Goal: Task Accomplishment & Management: Use online tool/utility

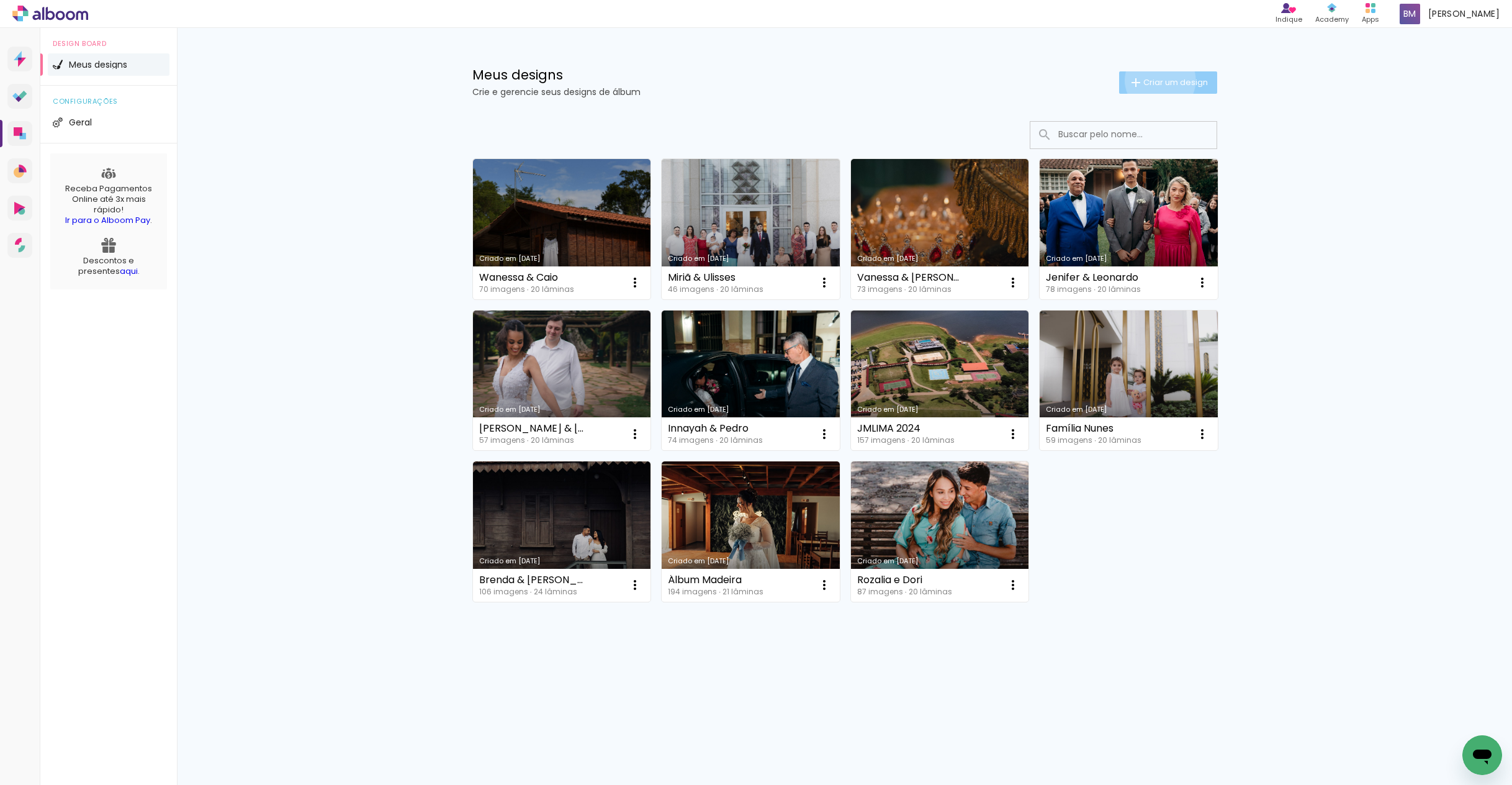
click at [1158, 80] on span "Criar um design" at bounding box center [1176, 82] width 64 height 8
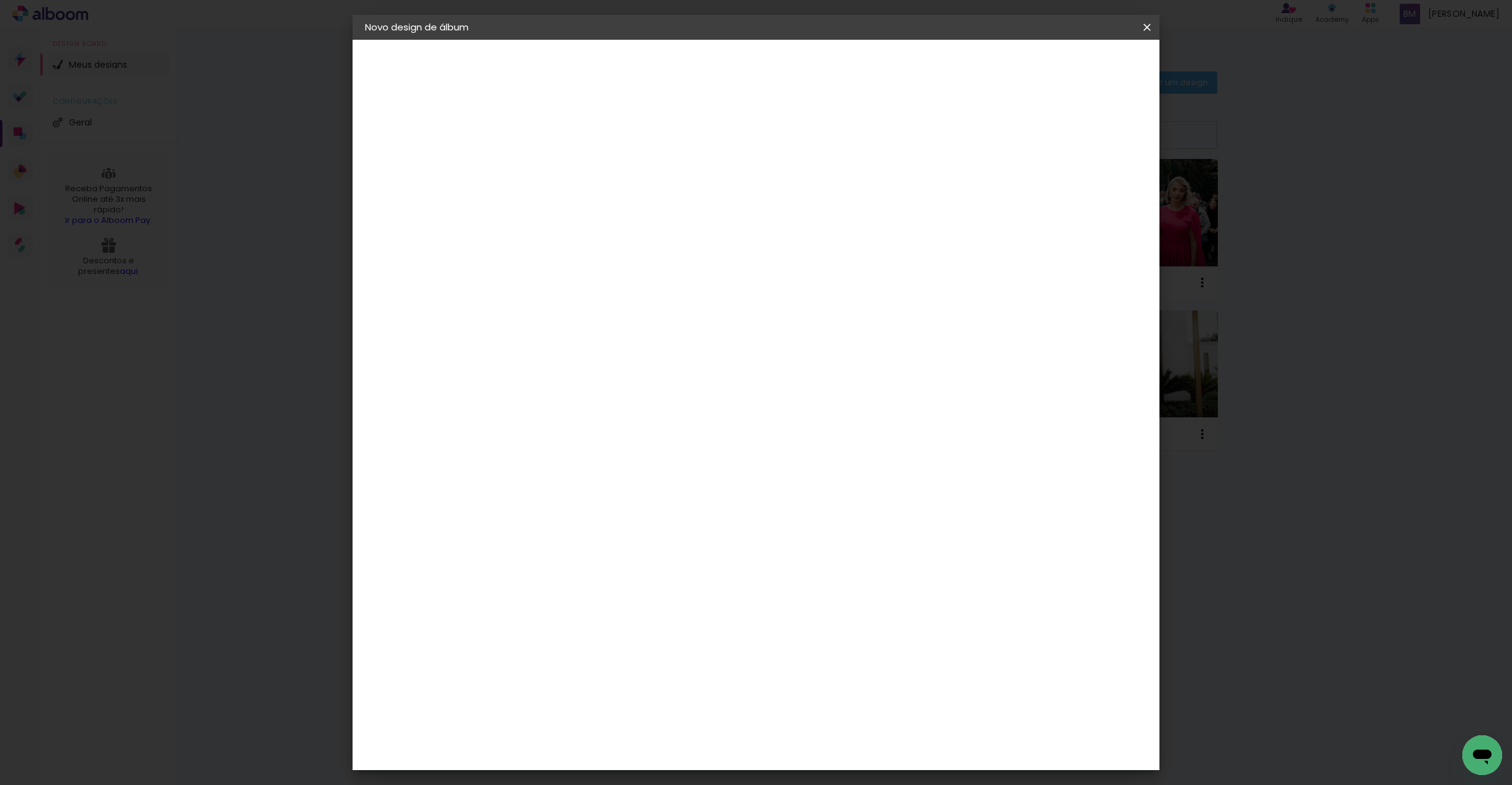
click at [568, 158] on input at bounding box center [568, 166] width 0 height 19
type input "Álbum Raizes"
click at [0, 0] on slot "Avançar" at bounding box center [0, 0] width 0 height 0
click at [652, 234] on input at bounding box center [600, 236] width 125 height 15
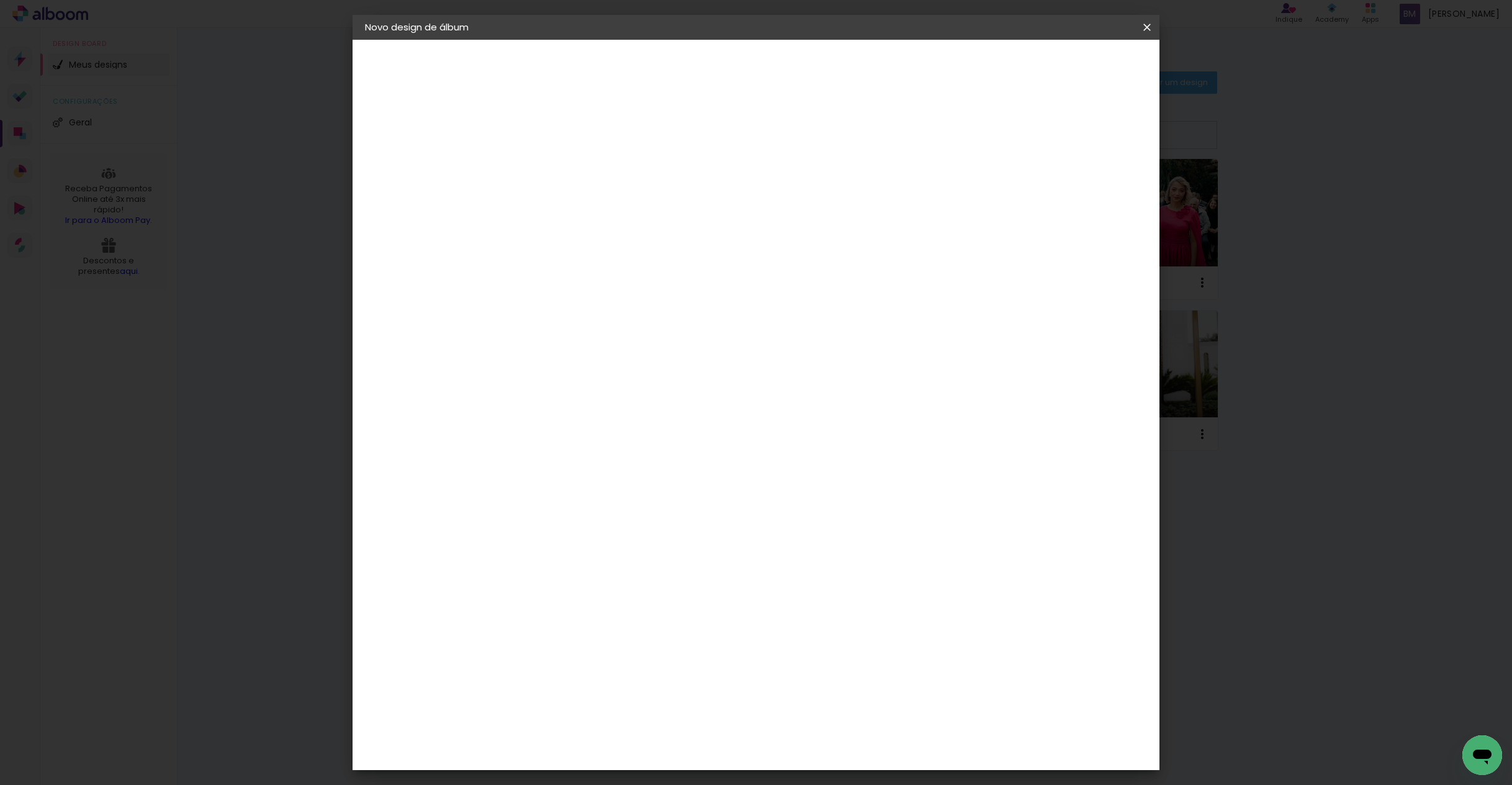
scroll to position [1003, 0]
click at [596, 580] on paper-item "Go image" at bounding box center [600, 596] width 134 height 32
click at [801, 72] on paper-button "Avançar" at bounding box center [770, 66] width 61 height 21
click at [636, 217] on paper-input-container "Linha" at bounding box center [600, 216] width 72 height 31
click at [686, 146] on div "Opções disponíveis Acrílico Álbum Baby Time Fastbook Plus Fastbook 400g Fastboo…" at bounding box center [600, 92] width 171 height 105
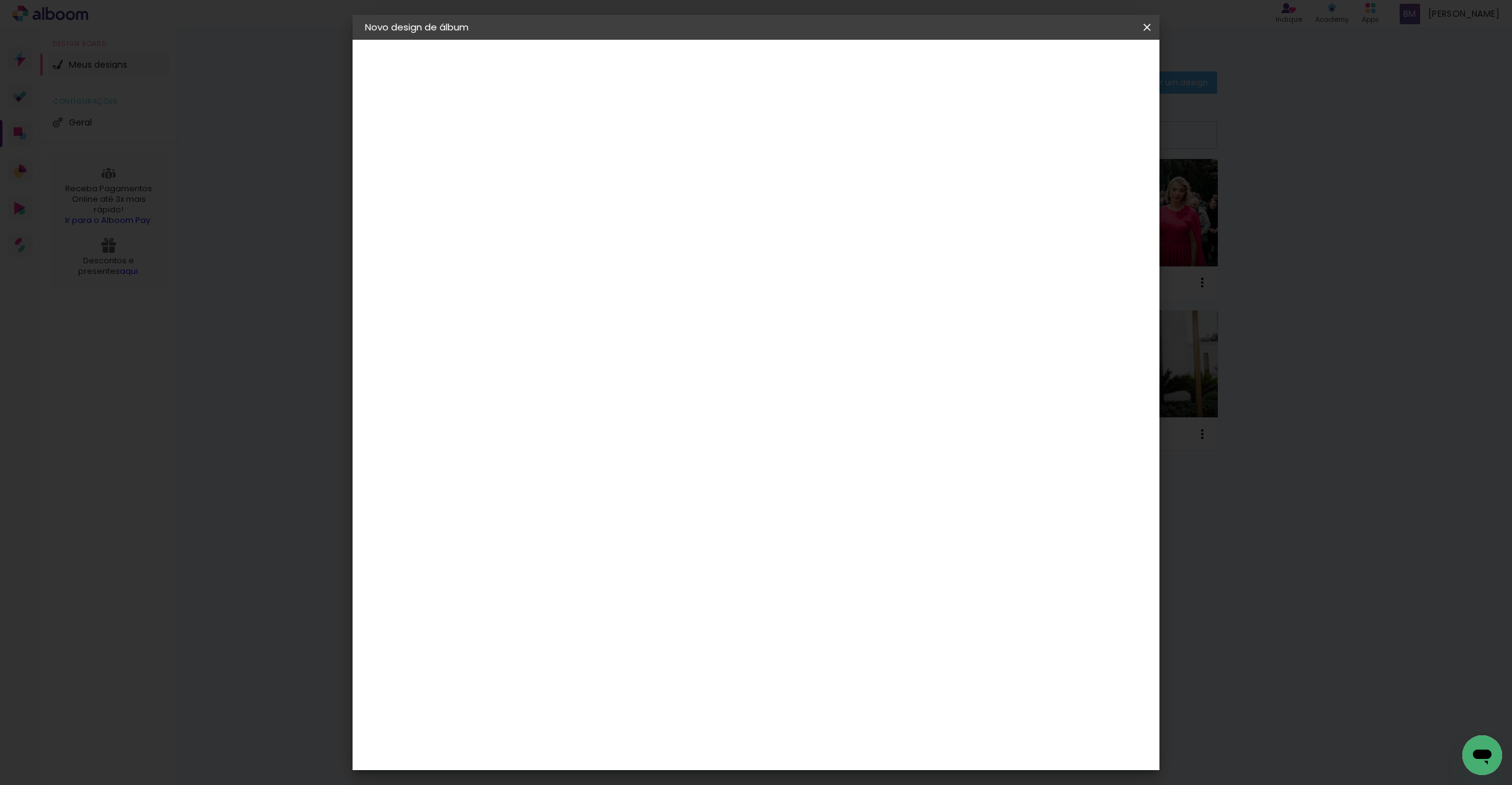
click at [636, 260] on div "Escolha o tamanho" at bounding box center [600, 284] width 72 height 58
click at [686, 146] on div "Opções disponíveis Acrílico Álbum Baby Time Fastbook Plus Fastbook 400g Fastboo…" at bounding box center [600, 92] width 171 height 105
click at [0, 0] on slot "Voltar" at bounding box center [0, 0] width 0 height 0
click at [626, 239] on input at bounding box center [600, 236] width 125 height 15
type input "lui"
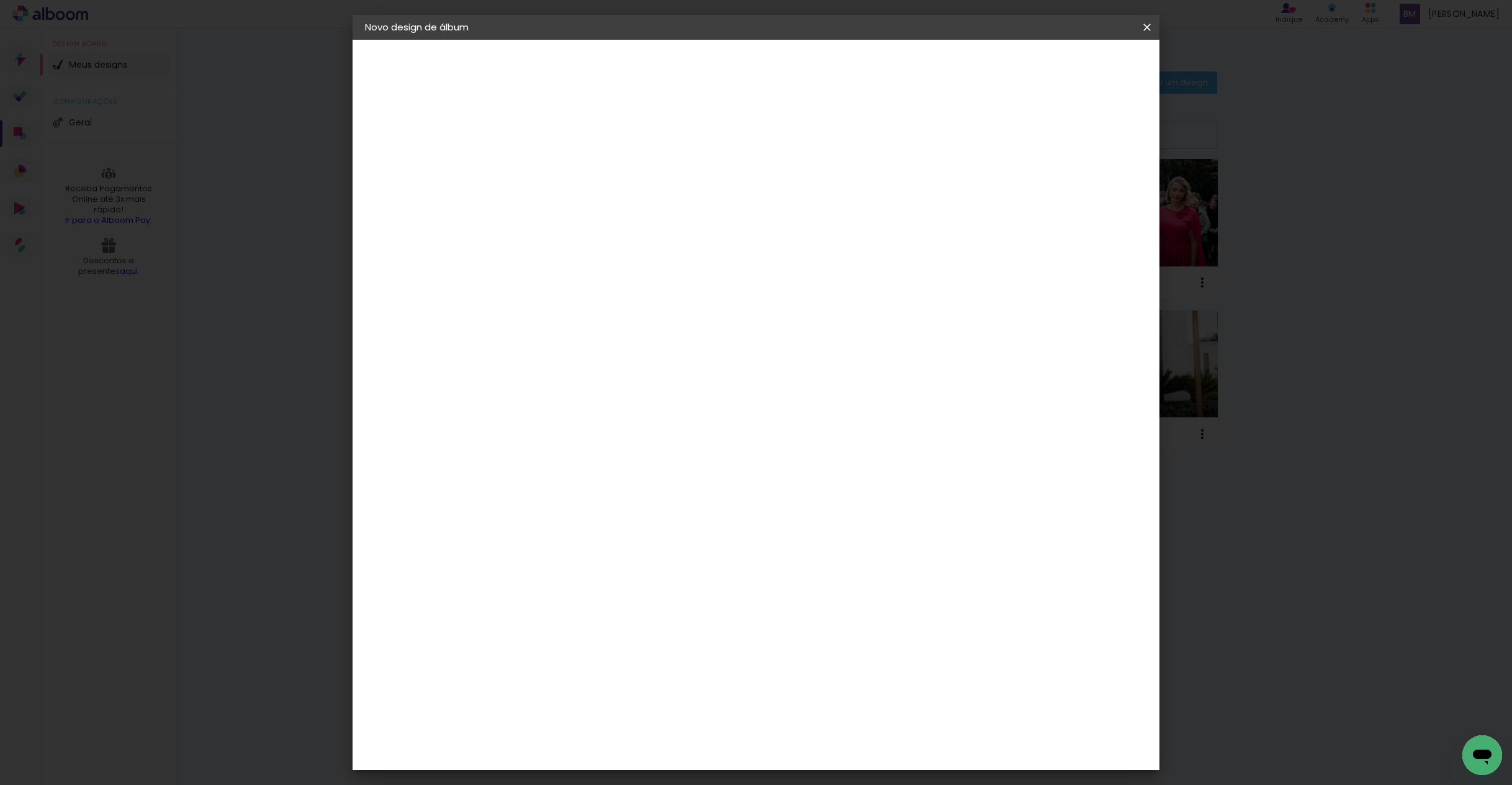
type paper-input "lui"
click at [649, 272] on paper-item "[PERSON_NAME]" at bounding box center [591, 281] width 116 height 27
click at [0, 0] on slot "Avançar" at bounding box center [0, 0] width 0 height 0
click at [631, 226] on div at bounding box center [600, 227] width 64 height 2
click at [0, 0] on slot "Encadernados" at bounding box center [0, 0] width 0 height 0
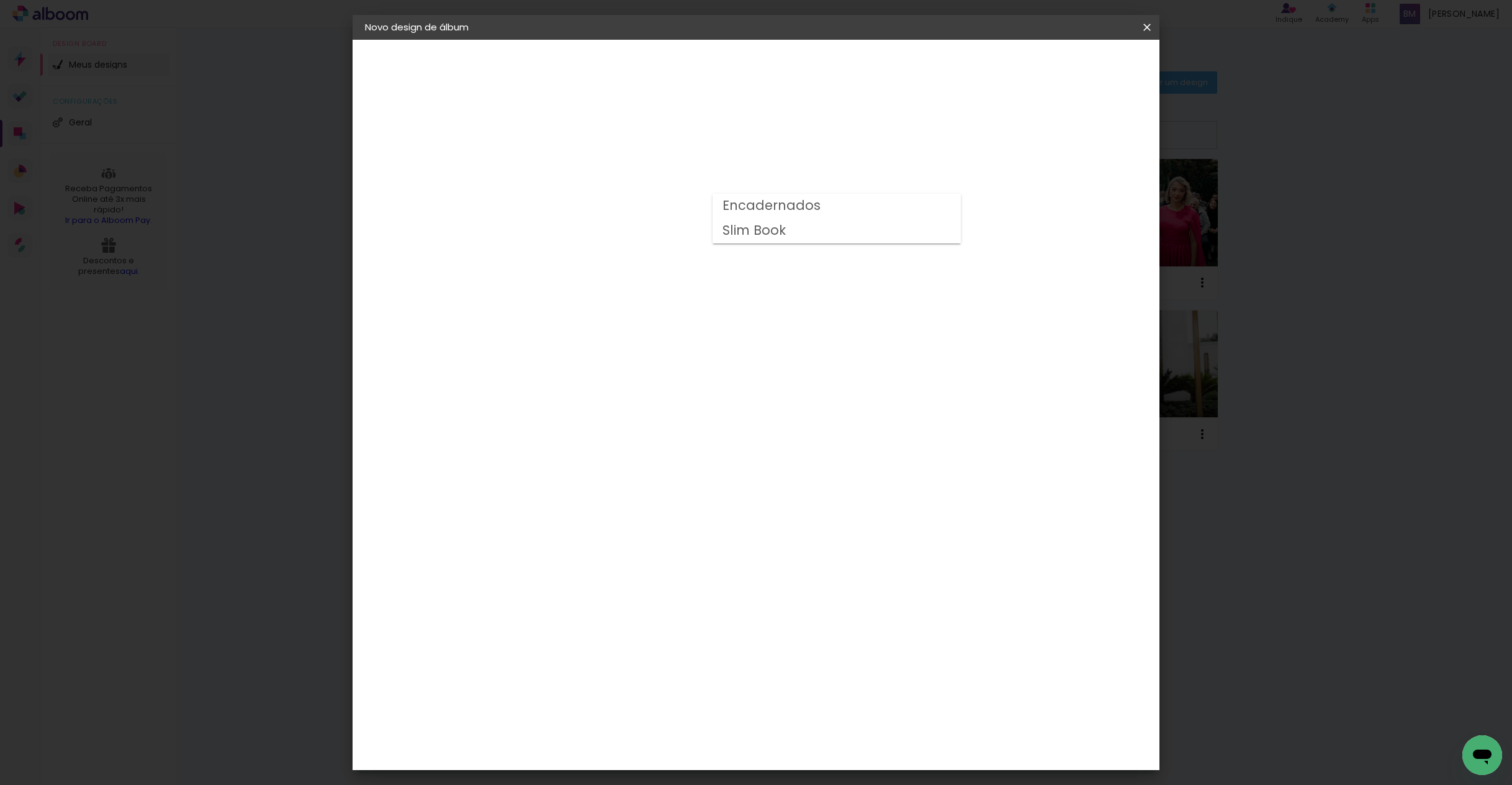
type input "Encadernados"
click at [652, 341] on span "24 x 60" at bounding box center [623, 351] width 58 height 26
click at [770, 72] on paper-button "Avançar" at bounding box center [740, 66] width 61 height 21
click at [0, 0] on slot "Voltar" at bounding box center [0, 0] width 0 height 0
drag, startPoint x: 842, startPoint y: 183, endPoint x: 826, endPoint y: 201, distance: 24.1
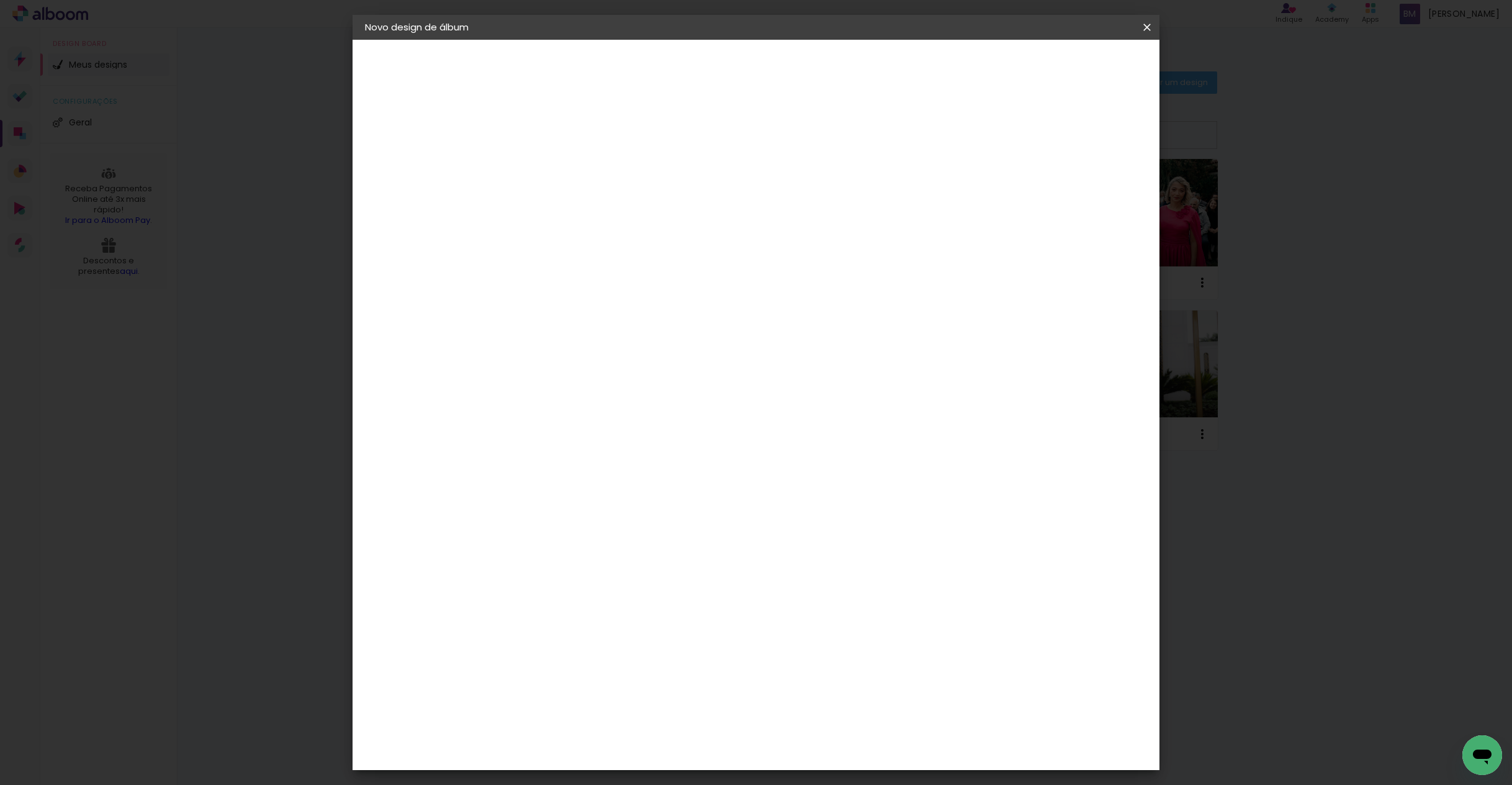
click at [667, 190] on div "Opções disponíveis Encadernados Slim Book Tamanho Escolha o tamanho" at bounding box center [600, 236] width 134 height 232
click at [617, 207] on input "text" at bounding box center [592, 216] width 48 height 19
click at [0, 0] on slot "Encadernados" at bounding box center [0, 0] width 0 height 0
type input "Encadernados"
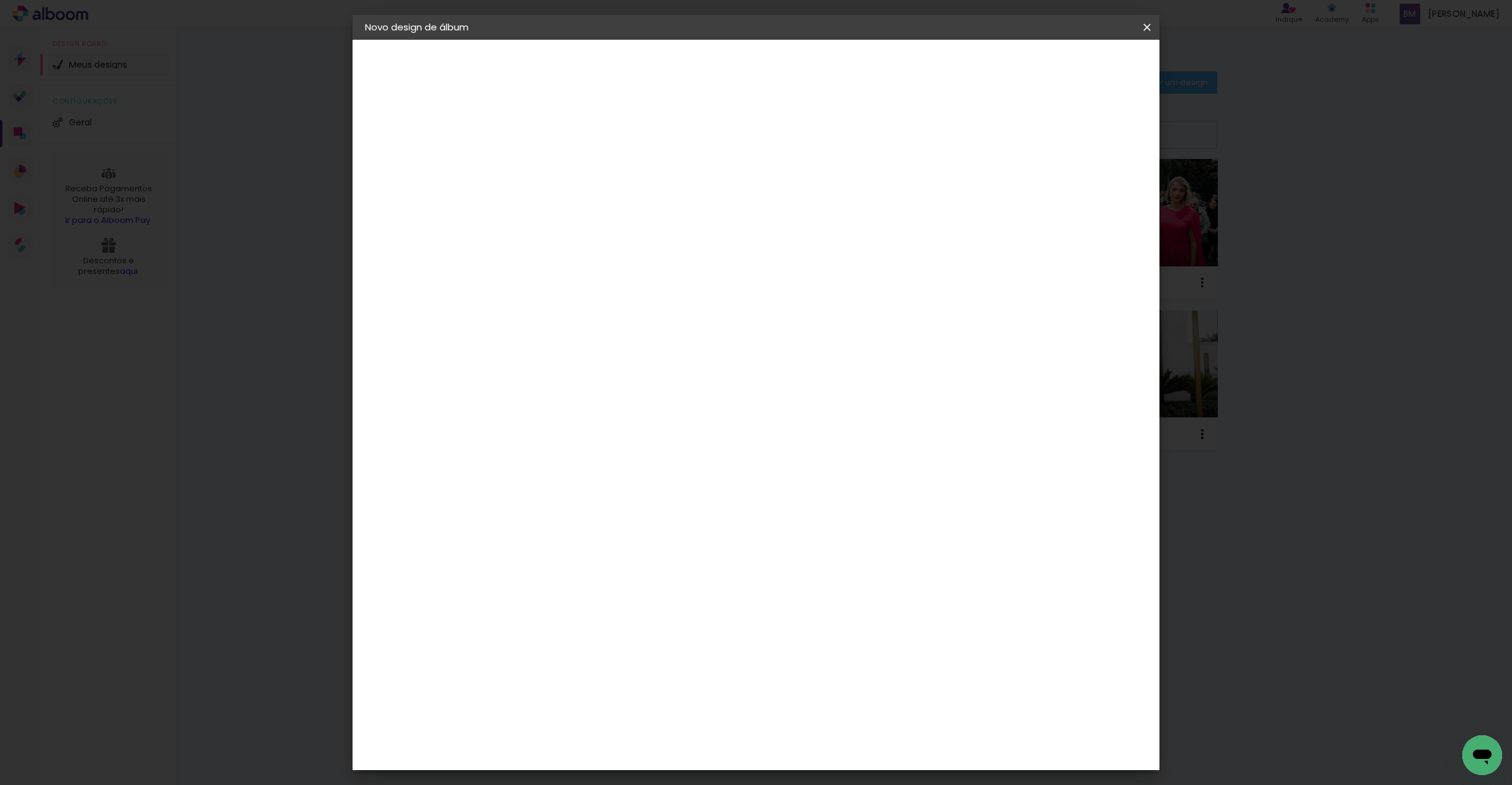
click at [703, 60] on paper-button "Voltar" at bounding box center [678, 66] width 51 height 21
click at [0, 0] on slot "Voltar" at bounding box center [0, 0] width 0 height 0
click at [1144, 31] on iron-icon at bounding box center [1147, 27] width 15 height 12
click at [572, 154] on paper-input-container "Título do álbum Álbum Raizes" at bounding box center [568, 166] width 9 height 31
drag, startPoint x: 852, startPoint y: 166, endPoint x: 760, endPoint y: 154, distance: 92.8
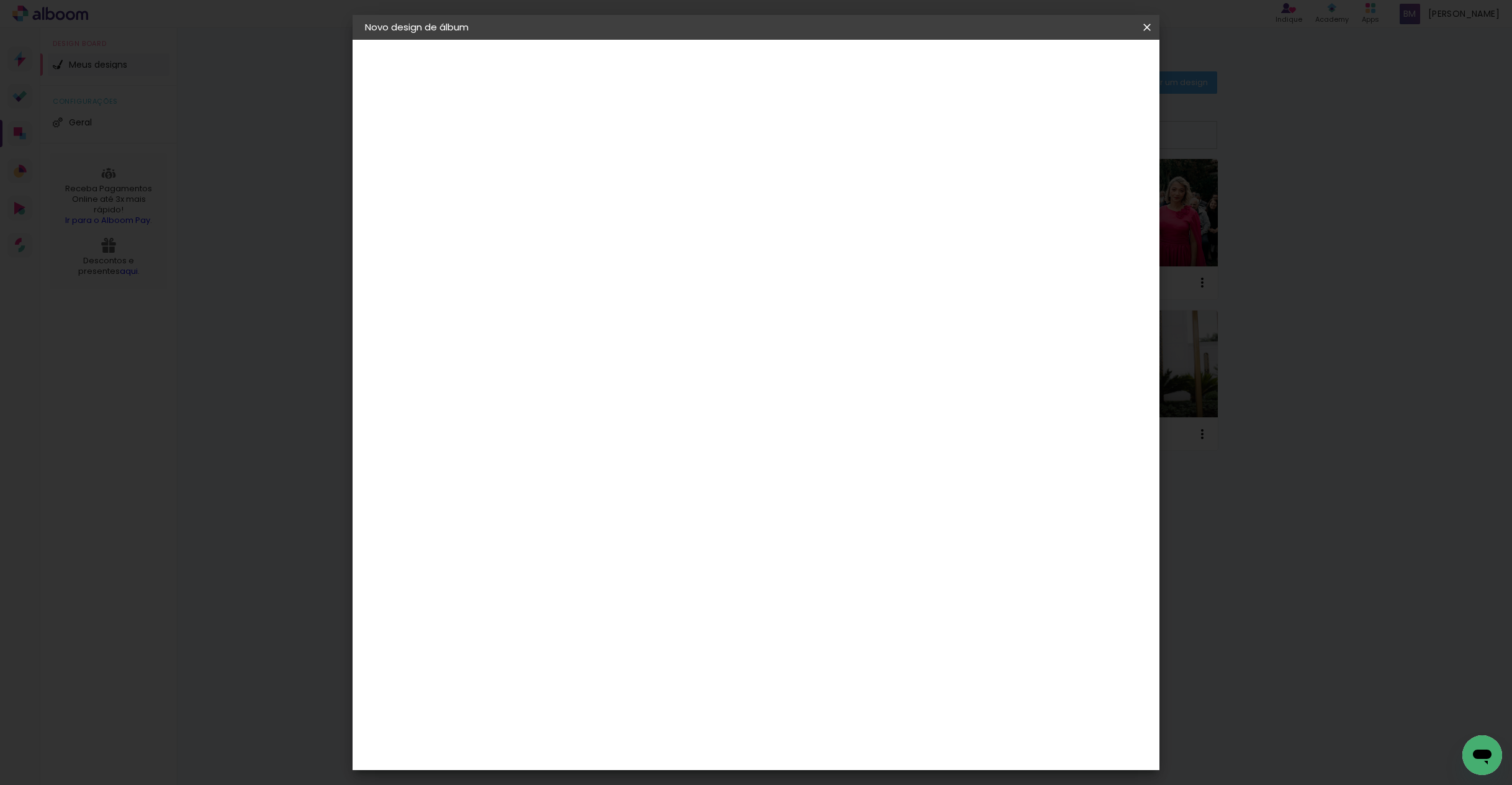
click at [572, 154] on paper-input-container "Título do álbum Álbum Raizes" at bounding box center [568, 166] width 9 height 31
click at [1138, 33] on paper-icon-button at bounding box center [1147, 27] width 25 height 23
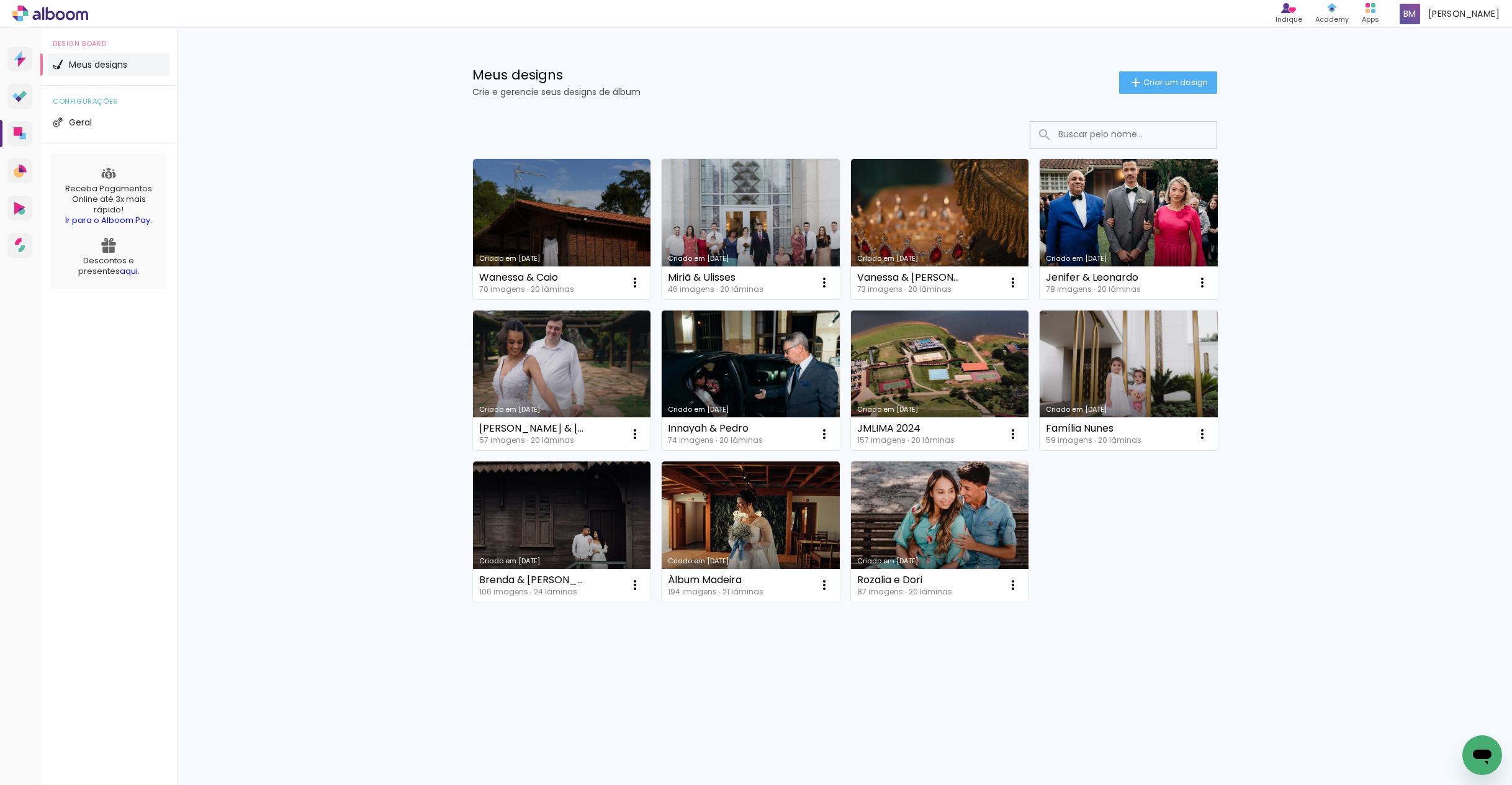
click at [1175, 558] on div "Criado em [DATE] [PERSON_NAME] & [PERSON_NAME] 70 imagens ∙ 20 lâminas Abrir Fa…" at bounding box center [845, 380] width 756 height 454
click at [1181, 78] on span "Criar um design" at bounding box center [1176, 82] width 64 height 8
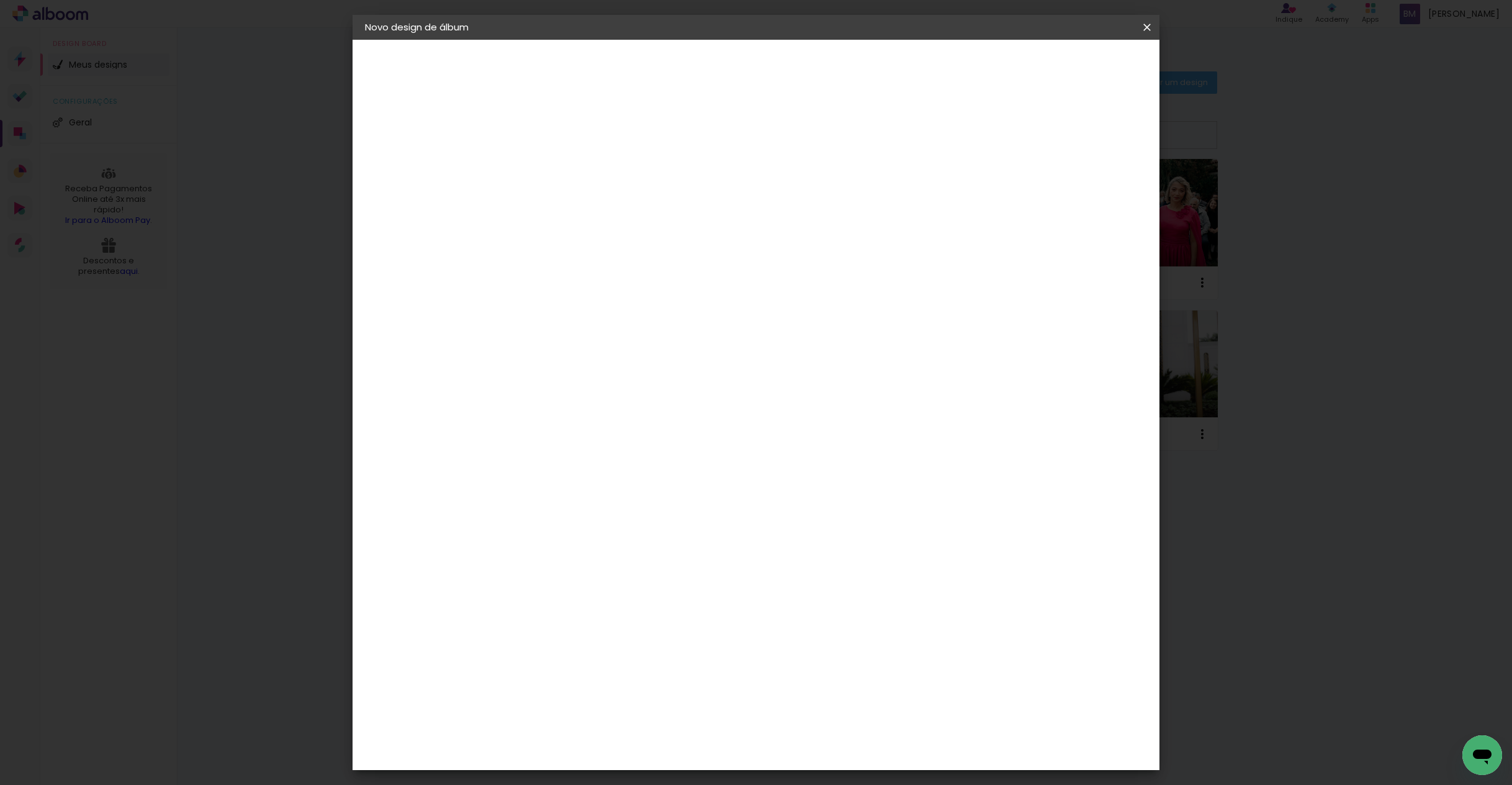
click at [1139, 31] on paper-icon-button at bounding box center [1147, 27] width 25 height 23
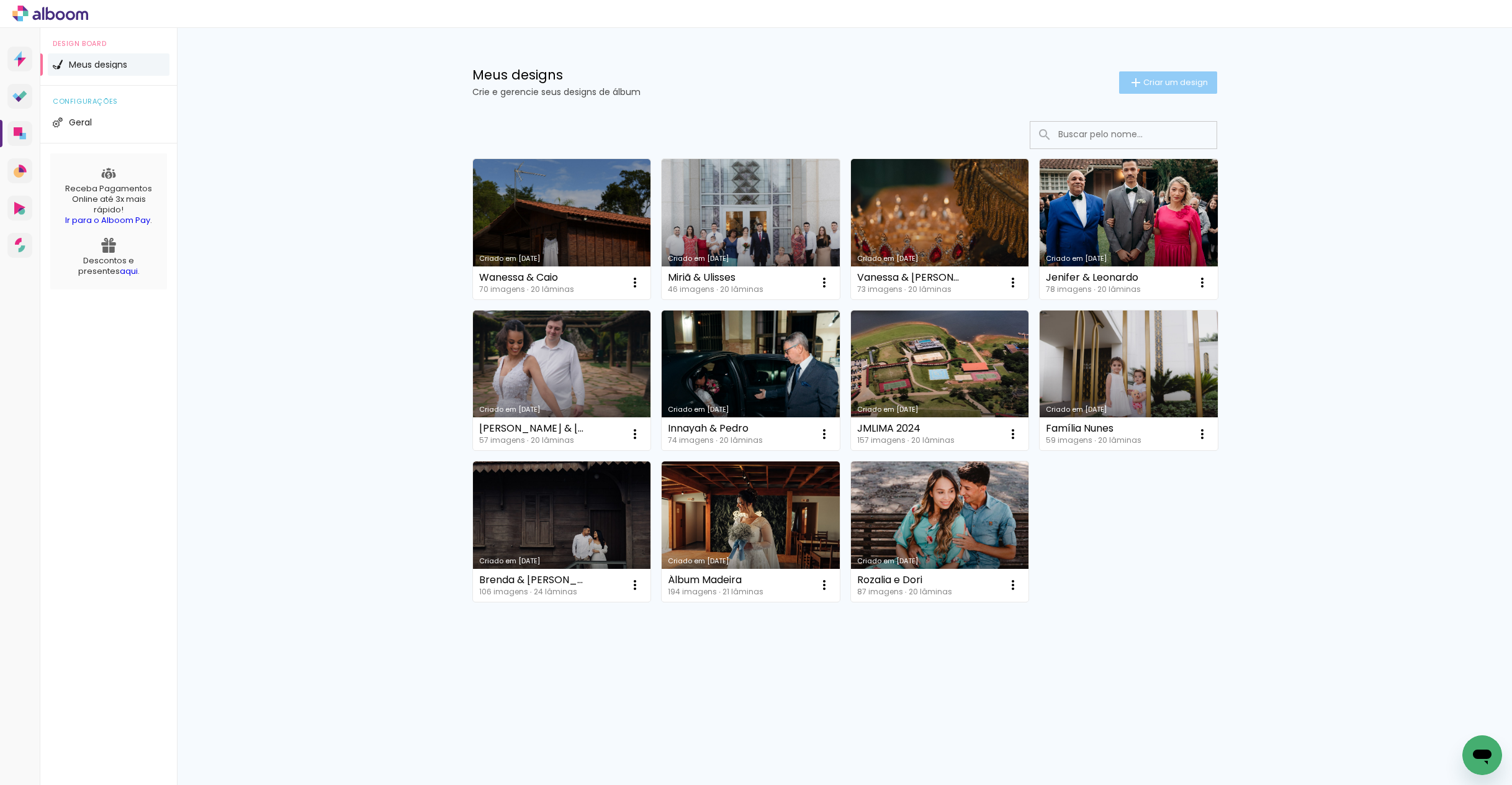
click at [1206, 84] on span "Criar um design" at bounding box center [1176, 82] width 64 height 8
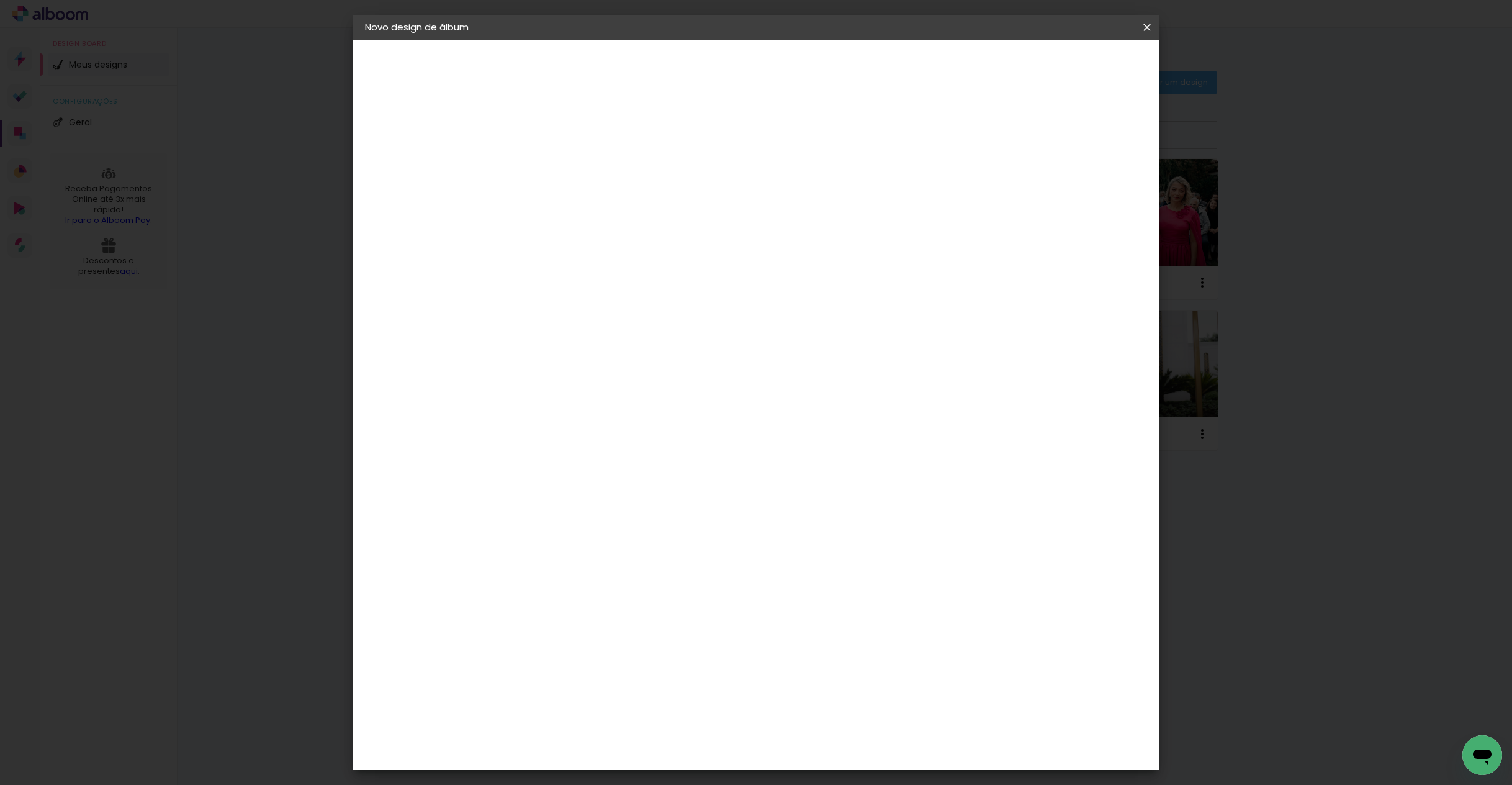
click at [604, 184] on div at bounding box center [568, 167] width 71 height 94
click at [568, 176] on div at bounding box center [568, 177] width 0 height 2
type input "Álbum Raizes"
type paper-input "Álbum Raizes"
click at [0, 0] on slot "Avançar" at bounding box center [0, 0] width 0 height 0
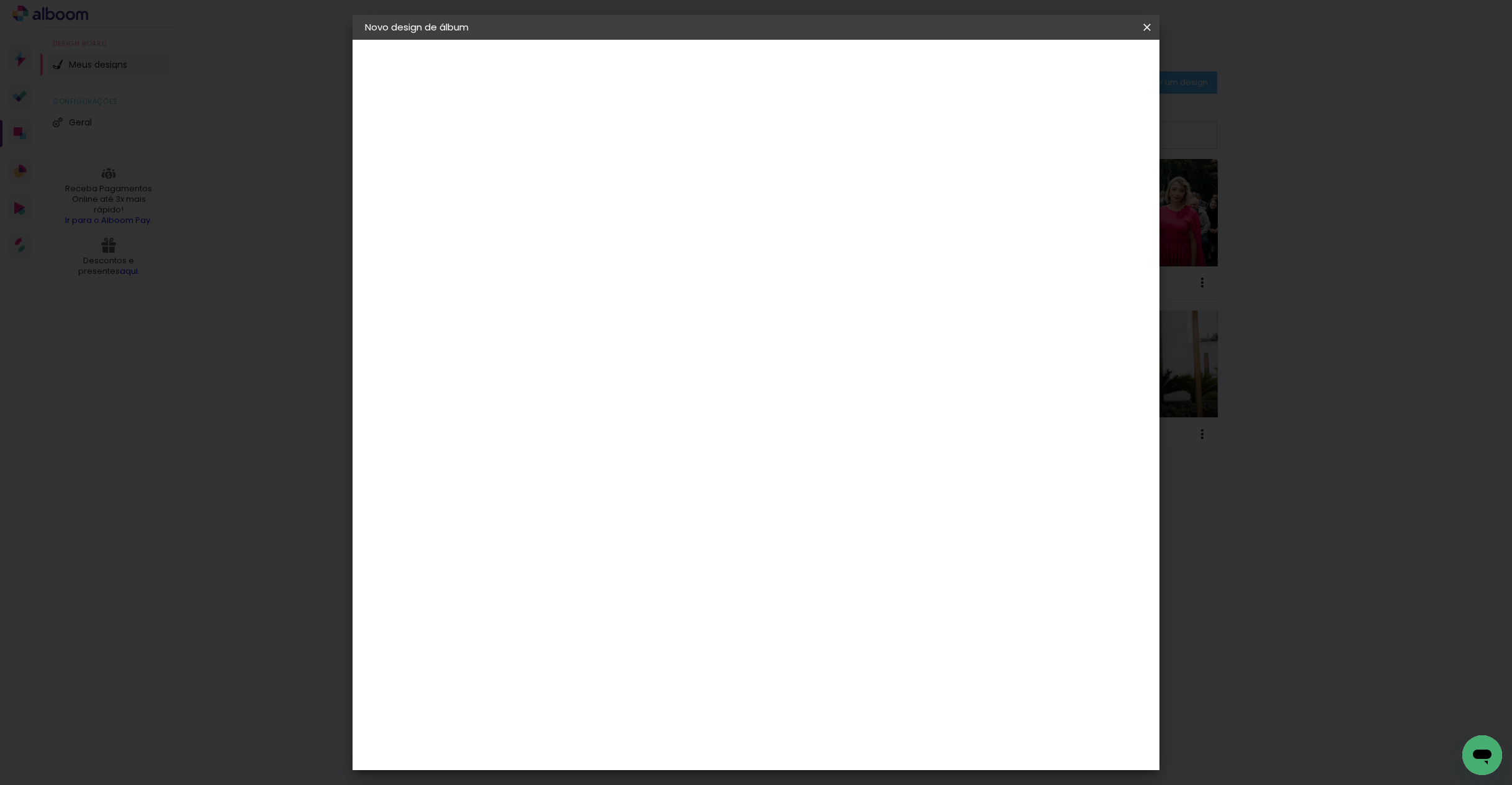
scroll to position [817, 0]
click at [593, 766] on paper-item "Go image" at bounding box center [600, 782] width 134 height 32
click at [0, 0] on slot "Avançar" at bounding box center [0, 0] width 0 height 0
click at [617, 207] on input "text" at bounding box center [592, 216] width 48 height 19
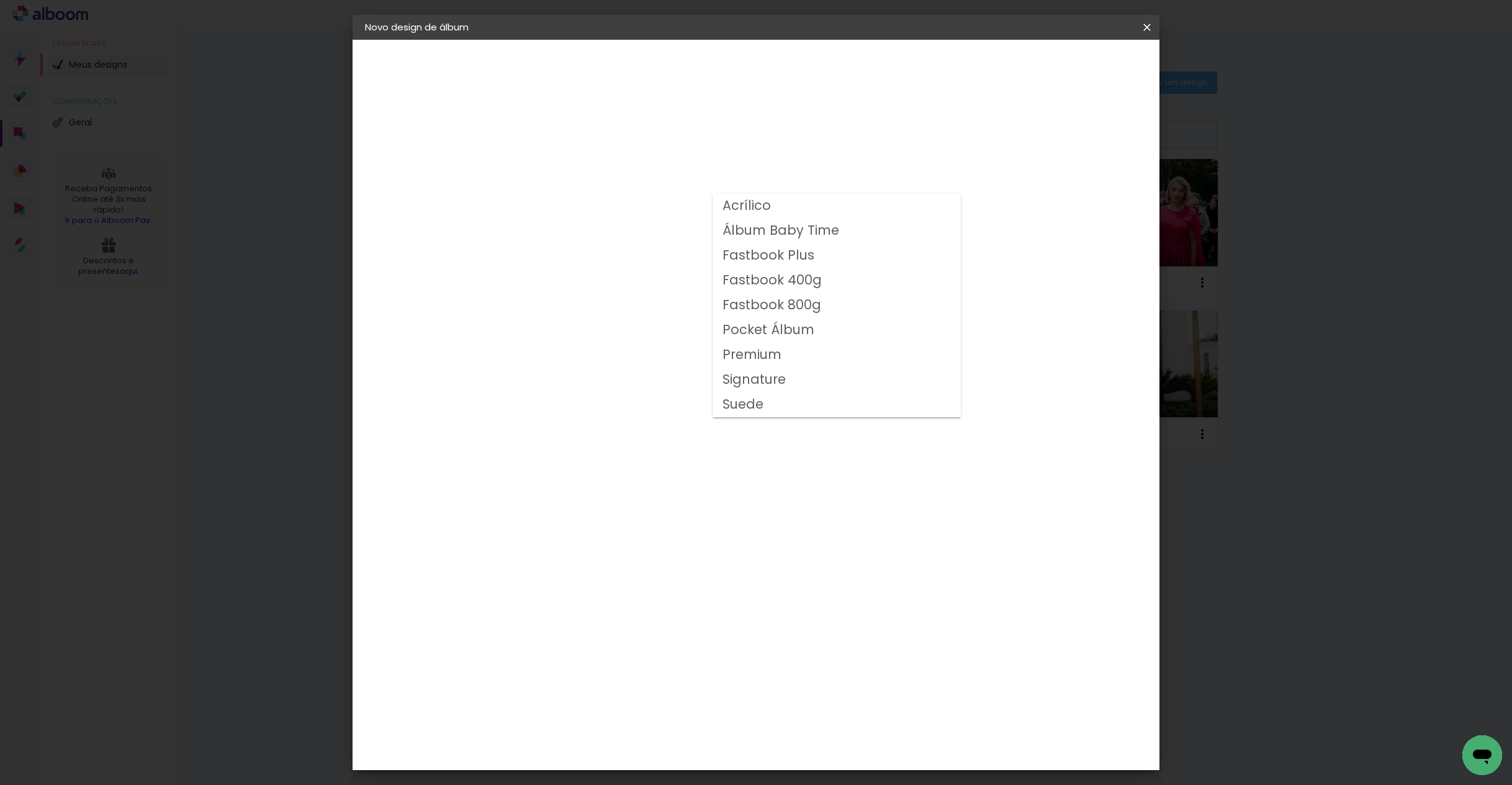
click at [686, 146] on div "Opções disponíveis Acrílico Álbum Baby Time Fastbook Plus Fastbook 400g Fastboo…" at bounding box center [600, 92] width 171 height 105
click at [667, 241] on div "Opções disponíveis Acrílico Álbum Baby Time Fastbook Plus Fastbook 400g Fastboo…" at bounding box center [600, 236] width 134 height 232
drag, startPoint x: 934, startPoint y: 241, endPoint x: 915, endPoint y: 249, distance: 20.6
click at [667, 241] on div "Opções disponíveis Acrílico Álbum Baby Time Fastbook Plus Fastbook 400g Fastboo…" at bounding box center [600, 236] width 134 height 232
click at [636, 255] on div "Escolha o tamanho" at bounding box center [600, 284] width 72 height 58
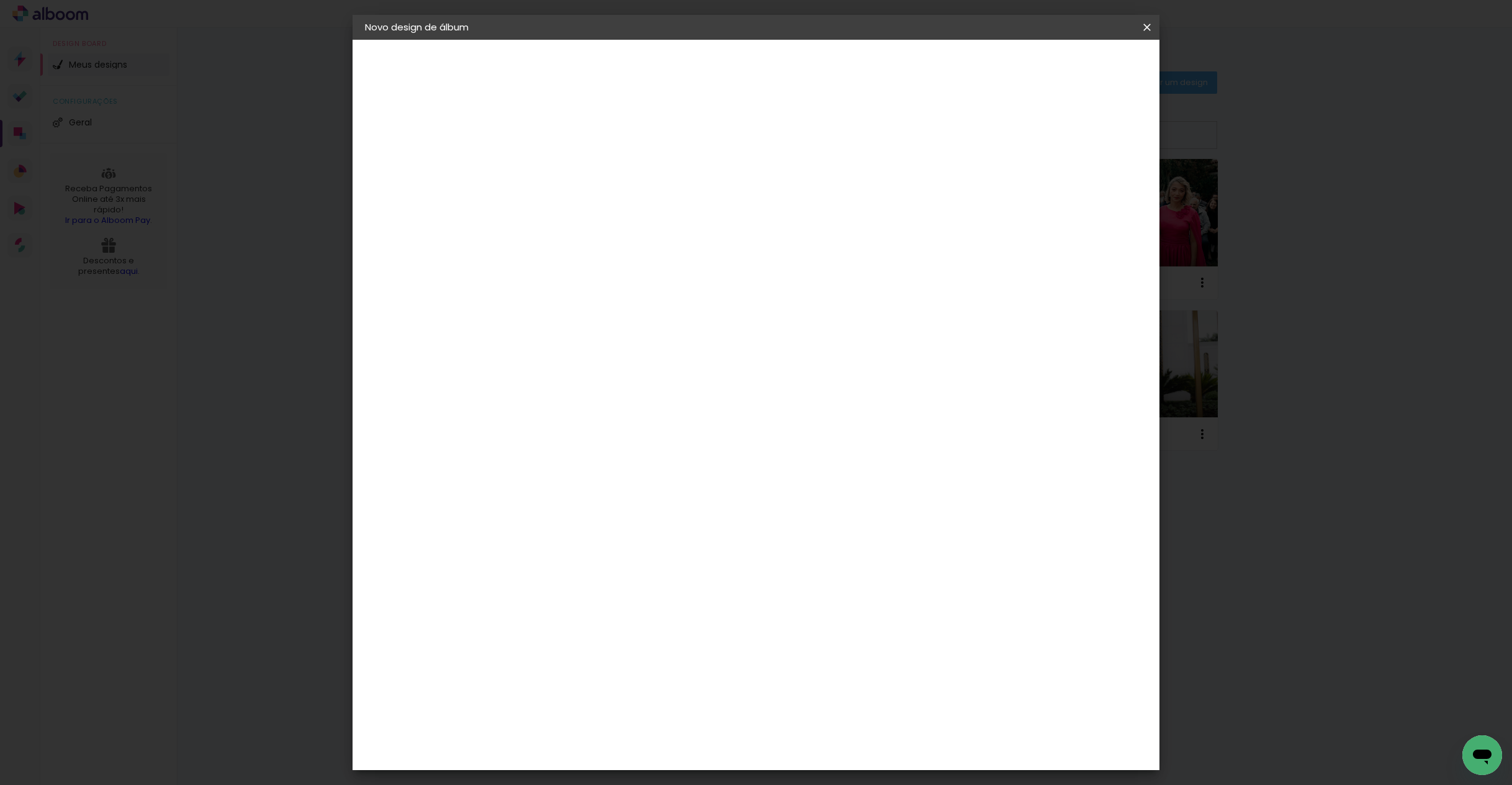
click at [617, 207] on input "text" at bounding box center [592, 216] width 48 height 19
click at [800, 353] on paper-item "Premium" at bounding box center [837, 355] width 248 height 25
click at [770, 221] on div "Opções disponíveis Acrílico Álbum Baby Time Fastbook Plus Fastbook 400g Fastboo…" at bounding box center [652, 456] width 238 height 672
click at [720, 209] on input "Premium" at bounding box center [644, 204] width 152 height 19
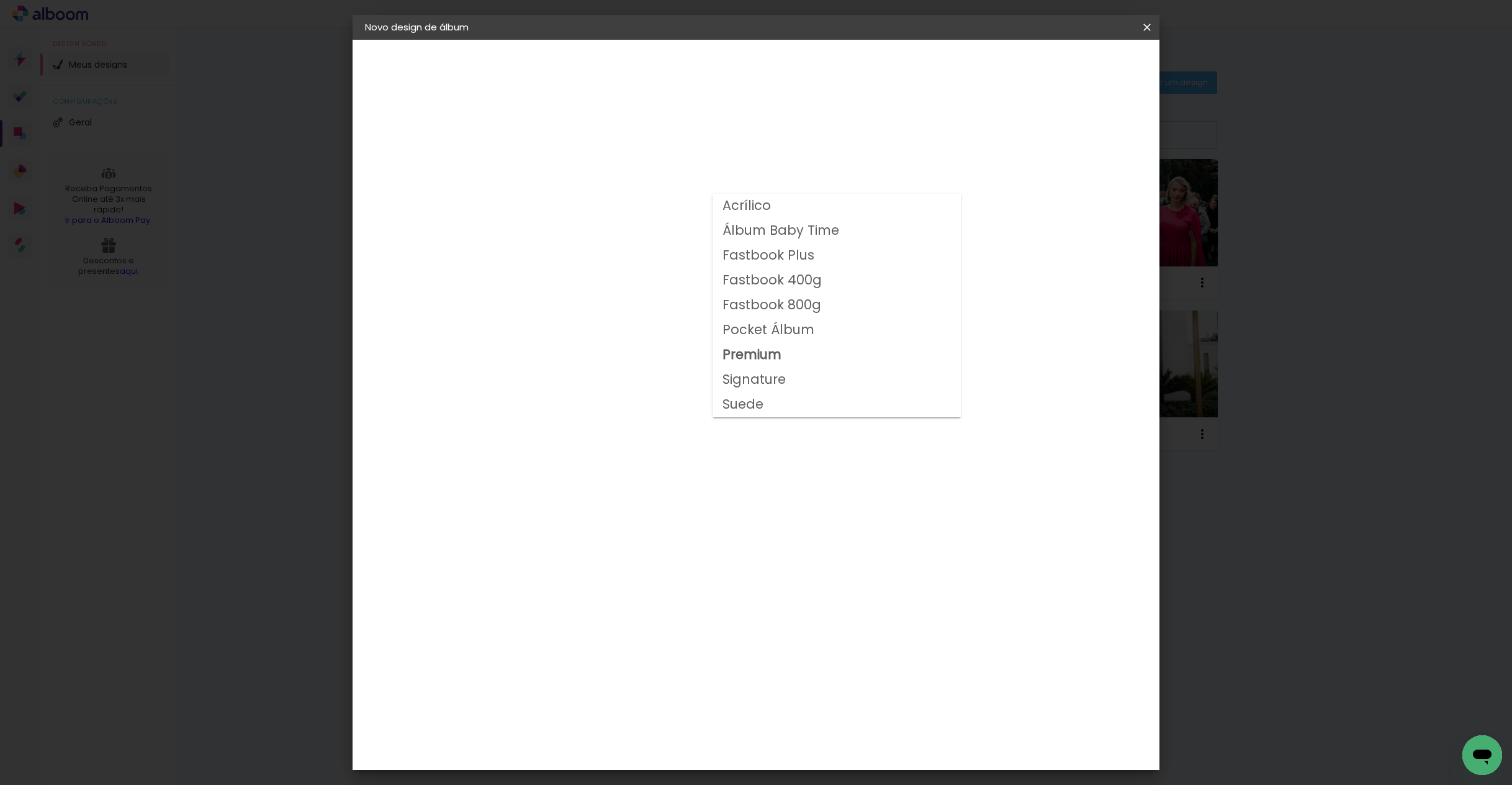
click at [0, 0] on slot "Signature" at bounding box center [0, 0] width 0 height 0
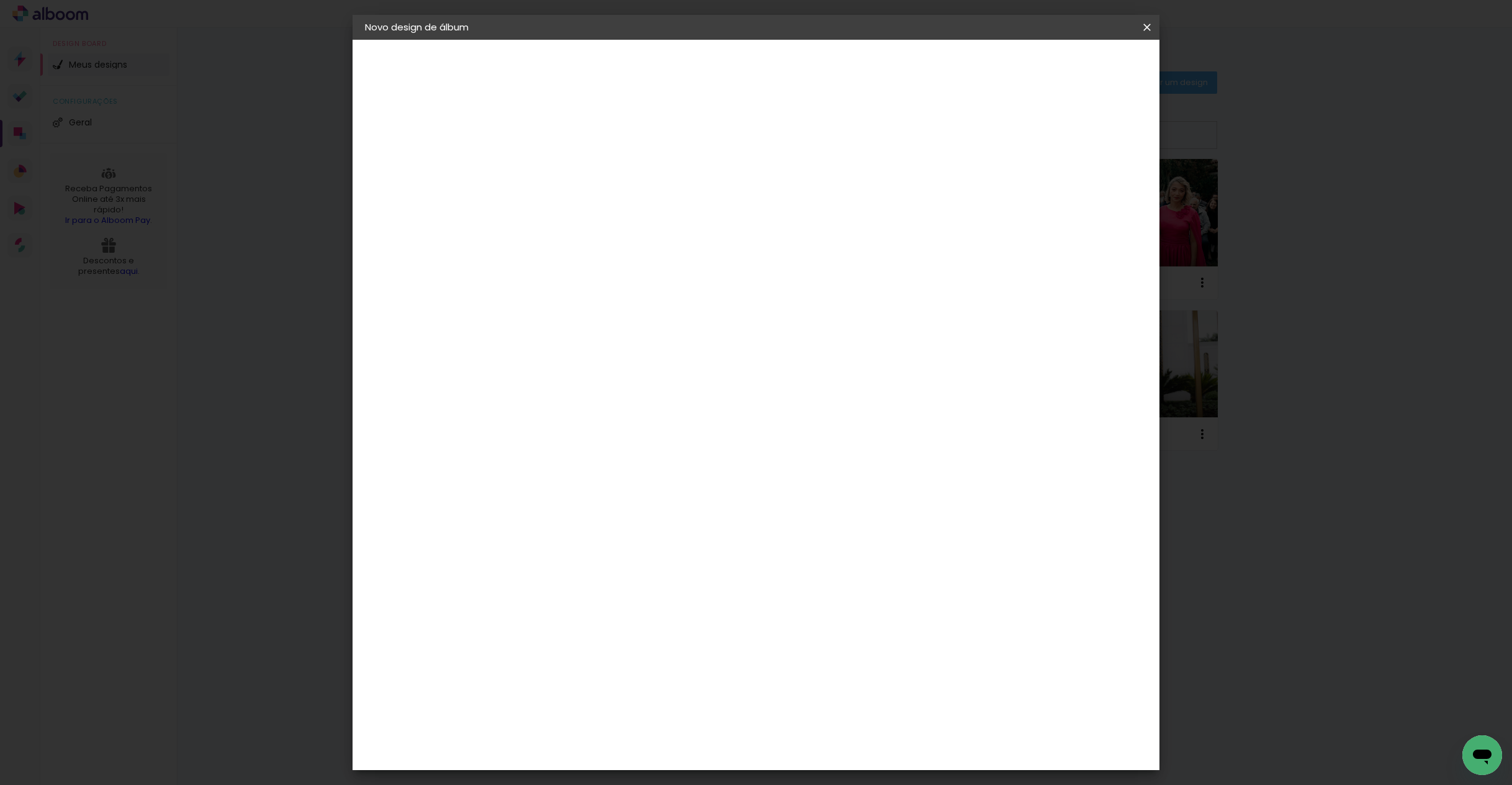
click at [720, 207] on input "Signature" at bounding box center [644, 204] width 152 height 19
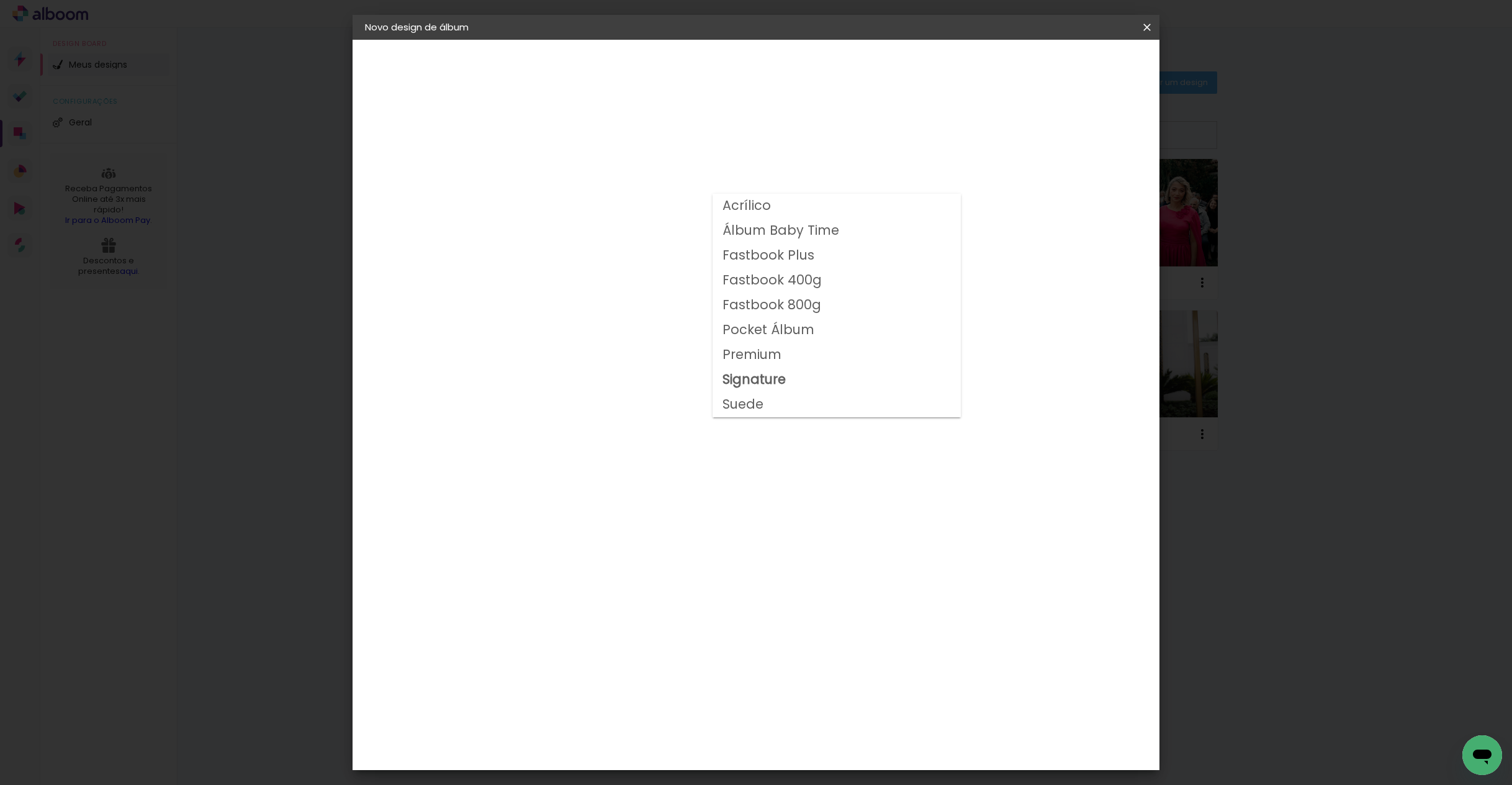
click at [0, 0] on slot "Suede" at bounding box center [0, 0] width 0 height 0
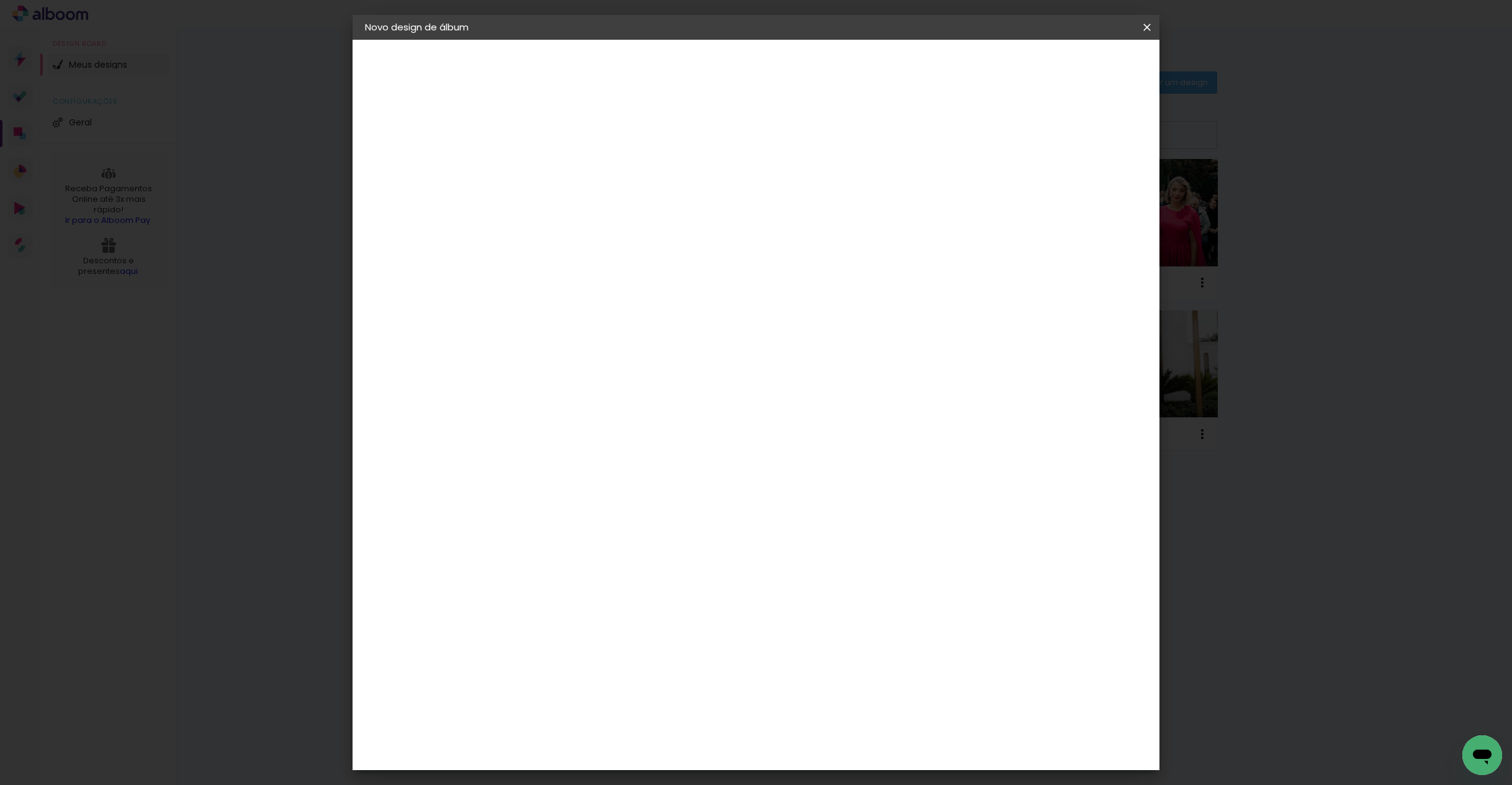
click at [720, 210] on input "Suede" at bounding box center [644, 204] width 152 height 19
click at [789, 53] on header "Modelo Escolha o modelo do álbum. Voltar Avançar" at bounding box center [652, 76] width 275 height 74
click at [0, 0] on slot "Voltar" at bounding box center [0, 0] width 0 height 0
click at [597, 279] on div "3ZERO5" at bounding box center [579, 281] width 37 height 10
click at [0, 0] on slot "Avançar" at bounding box center [0, 0] width 0 height 0
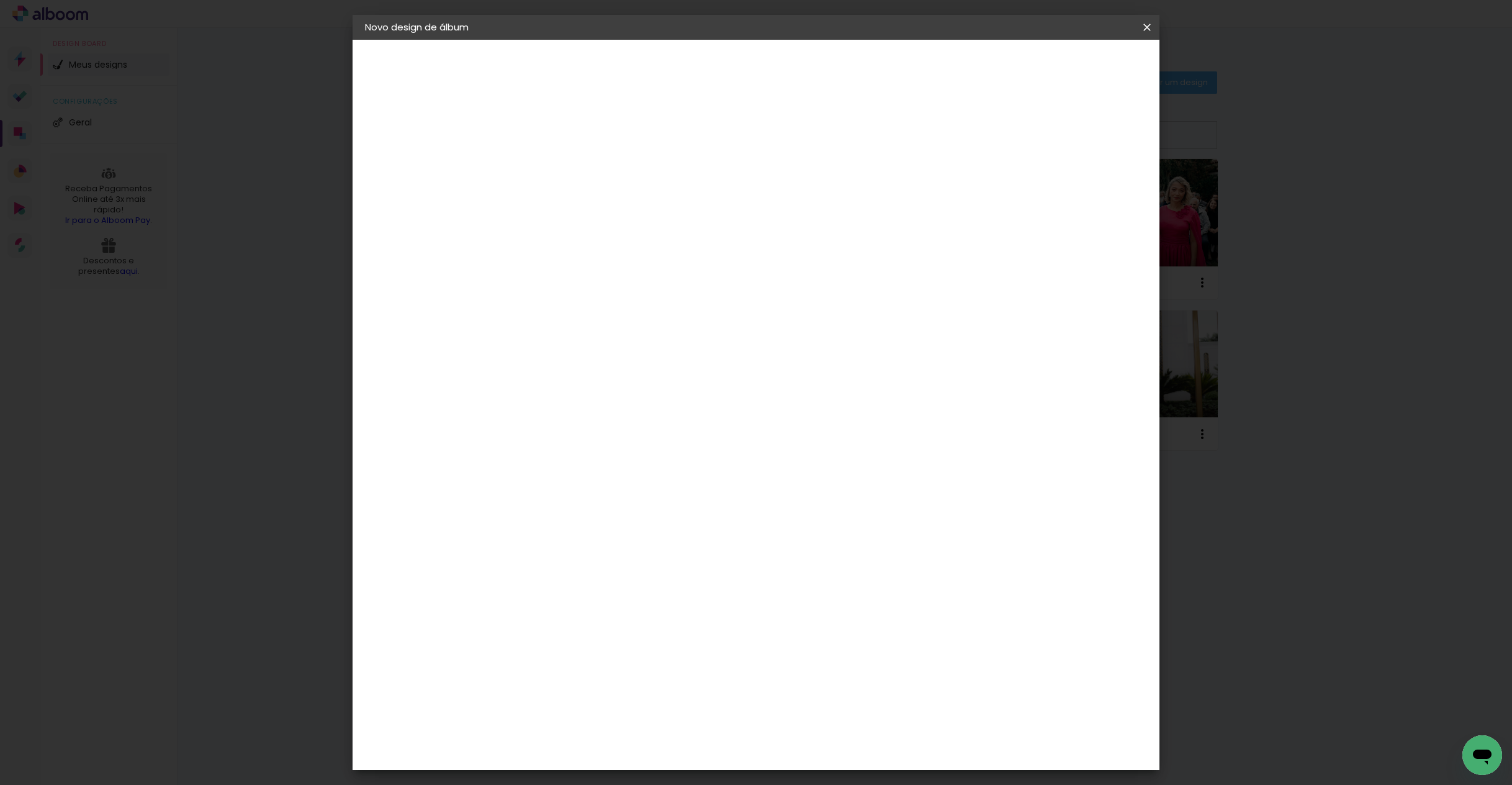
click at [631, 226] on div at bounding box center [600, 227] width 64 height 2
click at [0, 0] on slot "Premium" at bounding box center [0, 0] width 0 height 0
click at [0, 0] on slot "Voltar" at bounding box center [0, 0] width 0 height 0
click at [590, 323] on div "Ágata" at bounding box center [575, 327] width 30 height 10
click at [0, 0] on slot "Avançar" at bounding box center [0, 0] width 0 height 0
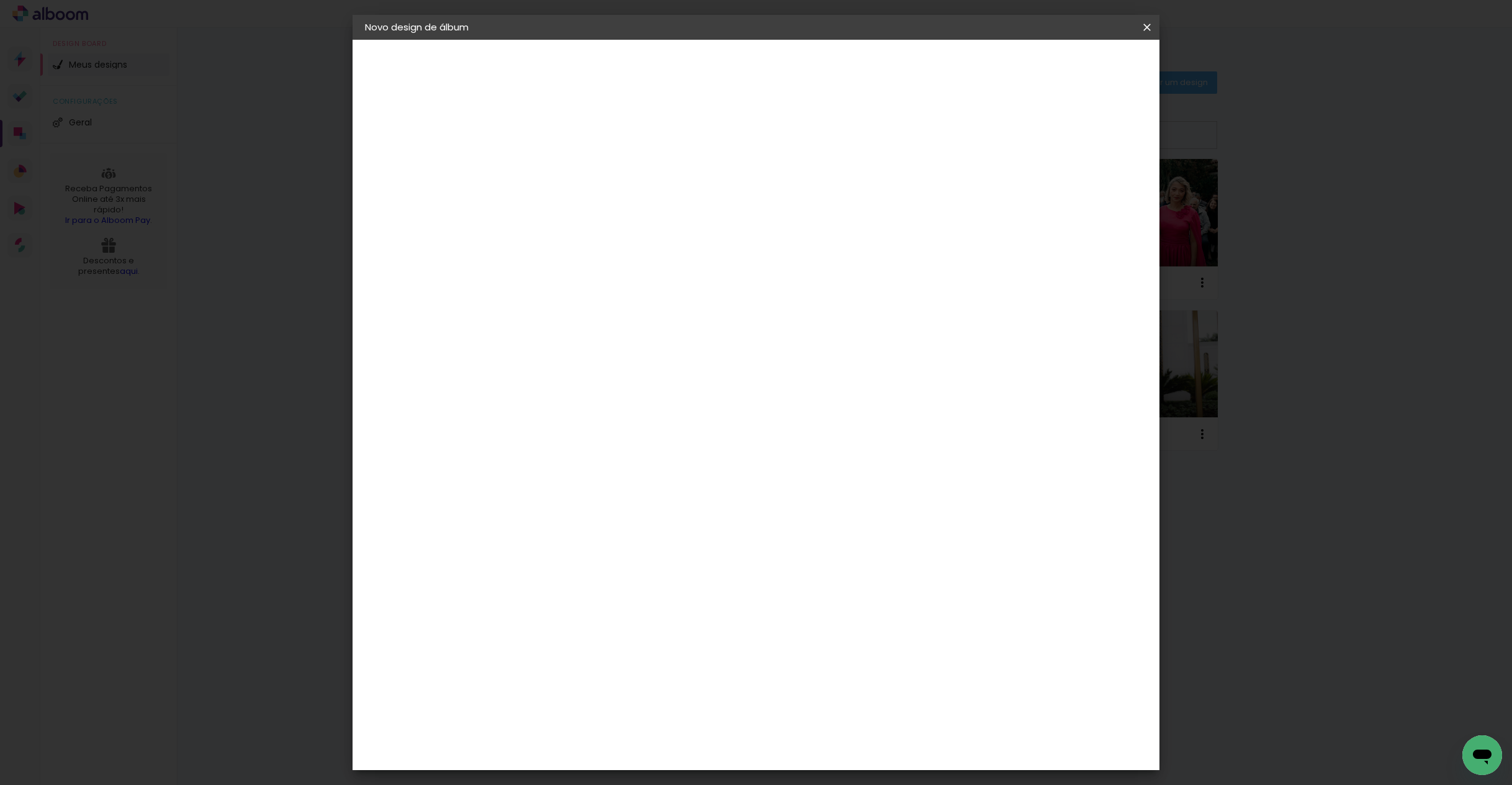
click at [617, 210] on input "text" at bounding box center [592, 216] width 48 height 19
click at [0, 0] on slot "Book" at bounding box center [0, 0] width 0 height 0
type input "Book"
click at [703, 68] on paper-button "Voltar" at bounding box center [678, 66] width 51 height 21
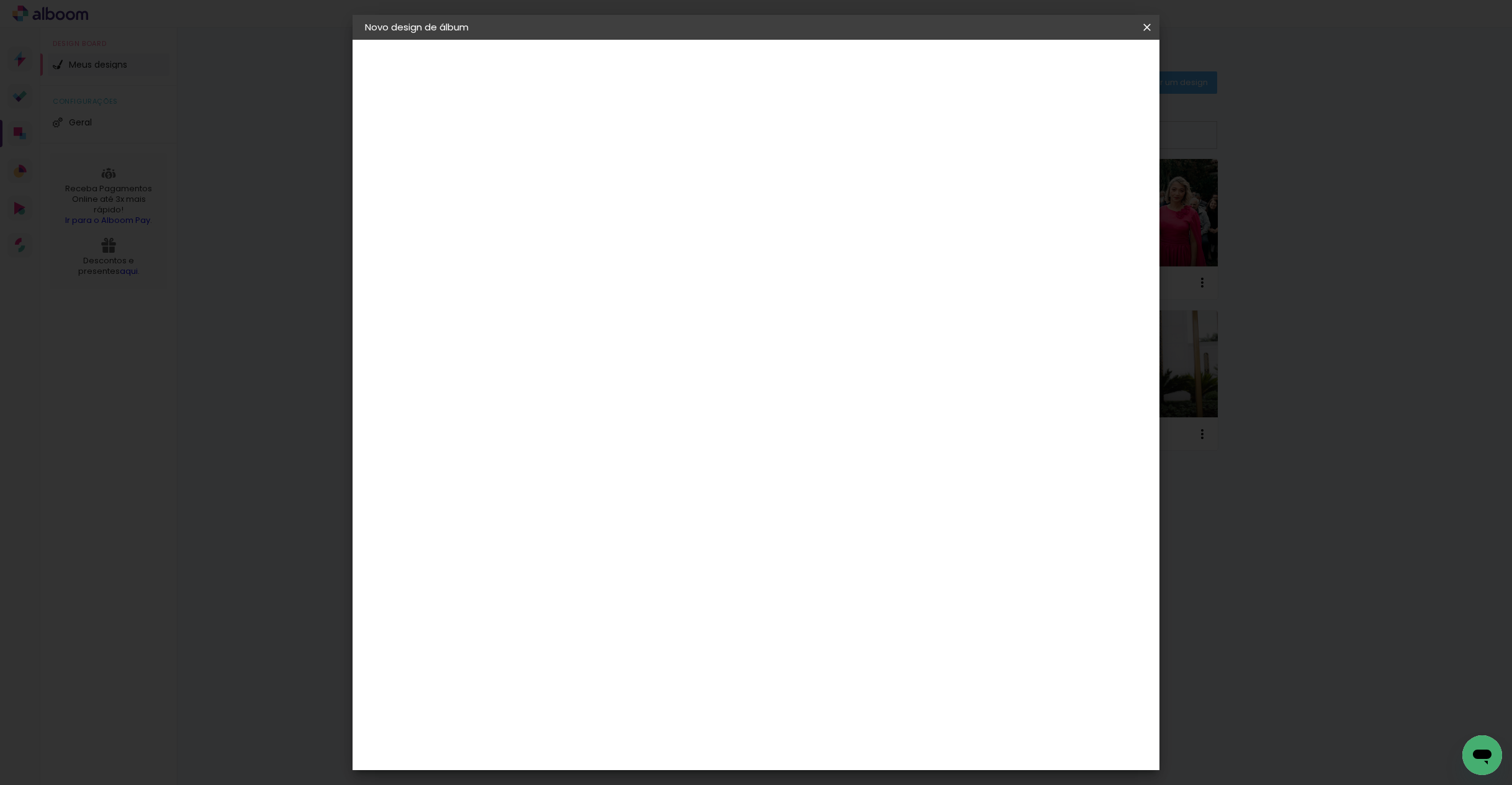
click at [801, 73] on paper-button "Avançar" at bounding box center [770, 66] width 61 height 21
click at [617, 207] on input "text" at bounding box center [592, 216] width 48 height 19
click at [813, 201] on paper-item "Padrão" at bounding box center [837, 206] width 248 height 25
type input "Padrão"
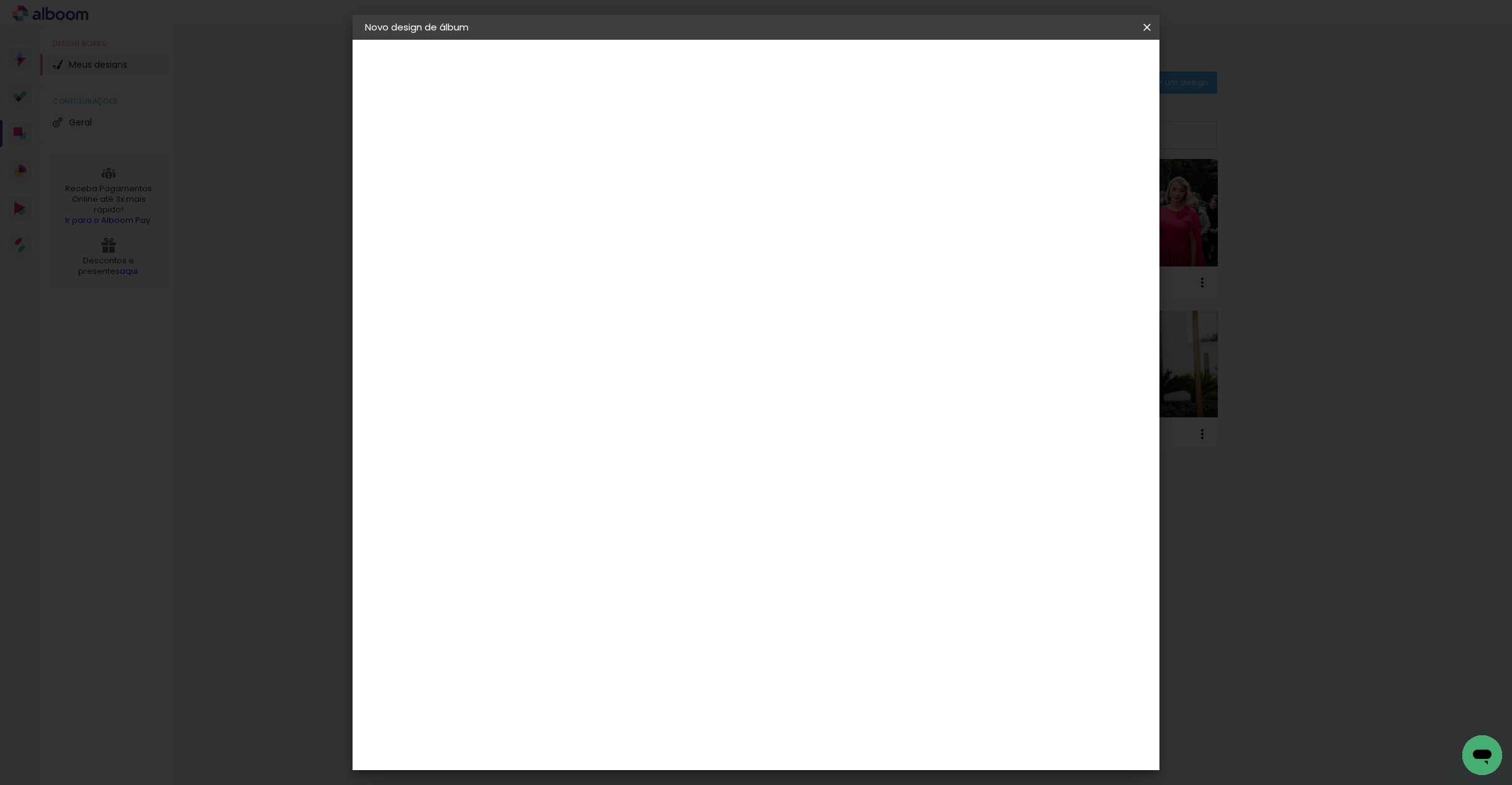
scroll to position [172, 0]
click at [0, 0] on slot "Avançar" at bounding box center [0, 0] width 0 height 0
click at [1067, 66] on span "Iniciar design" at bounding box center [1039, 65] width 56 height 9
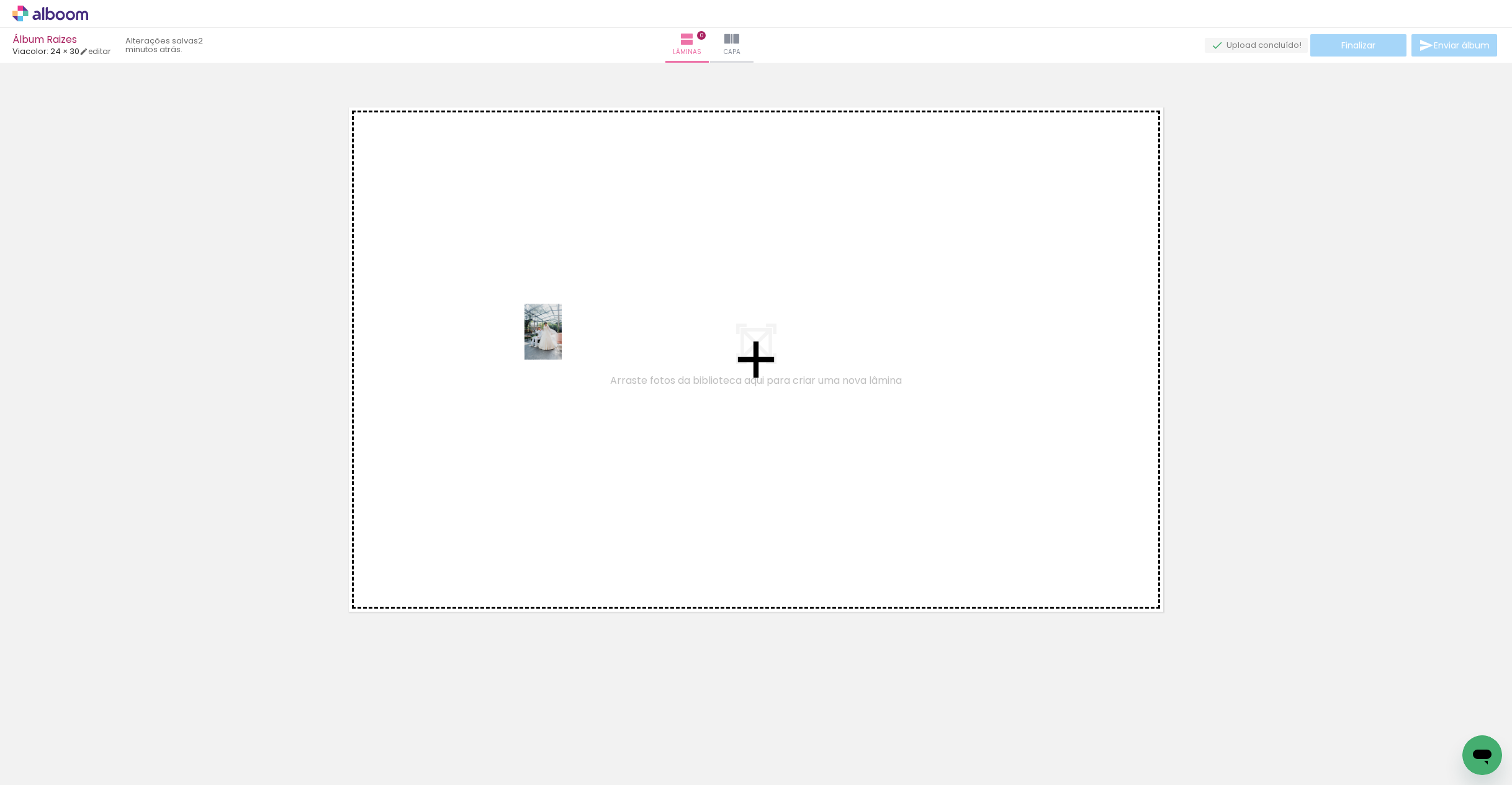
drag, startPoint x: 127, startPoint y: 746, endPoint x: 562, endPoint y: 341, distance: 594.3
click at [562, 341] on quentale-workspace at bounding box center [756, 392] width 1512 height 785
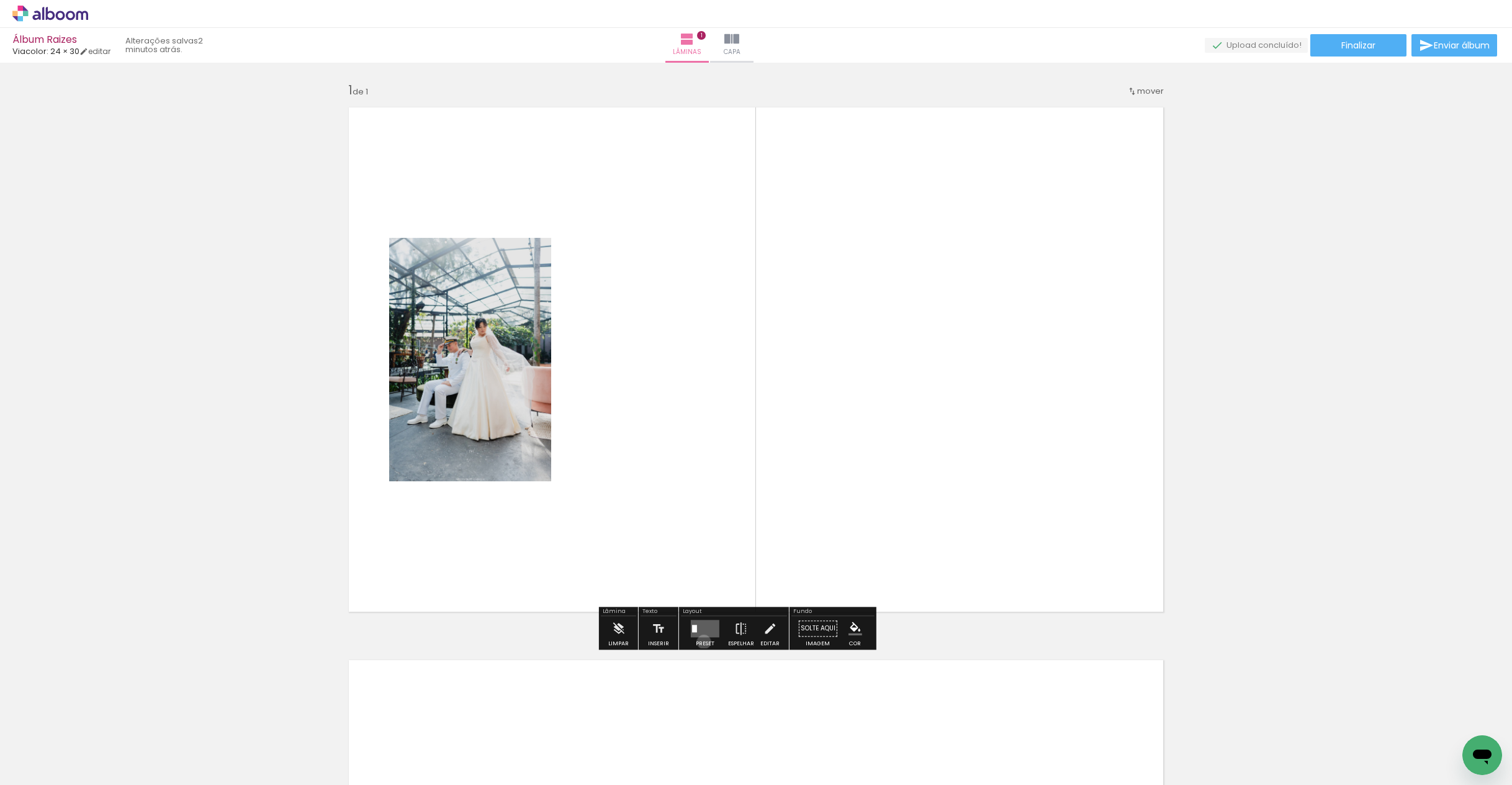
click at [714, 644] on div "Preset" at bounding box center [705, 643] width 18 height 6
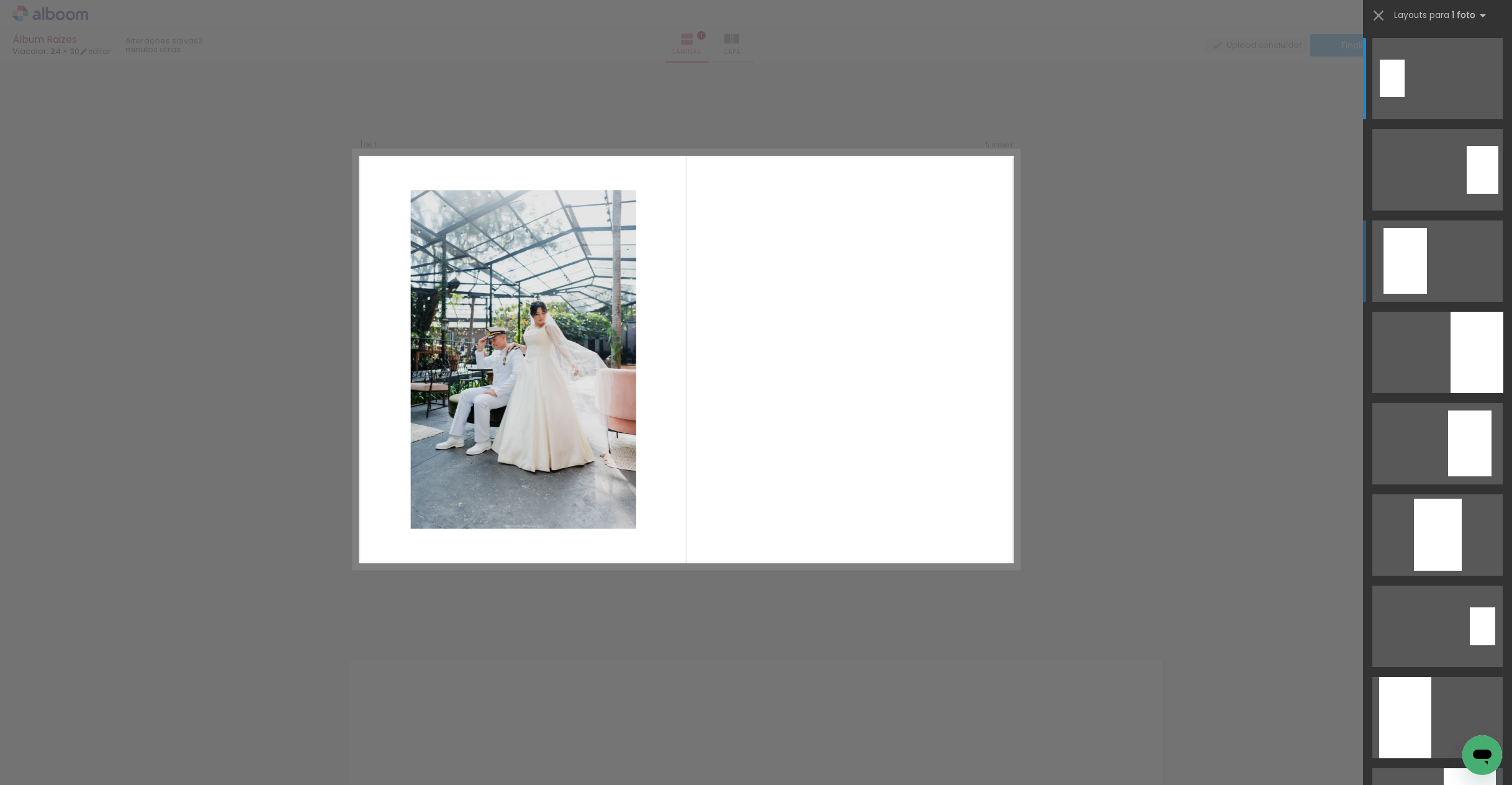
scroll to position [3, 0]
click at [1404, 247] on div at bounding box center [1406, 258] width 43 height 66
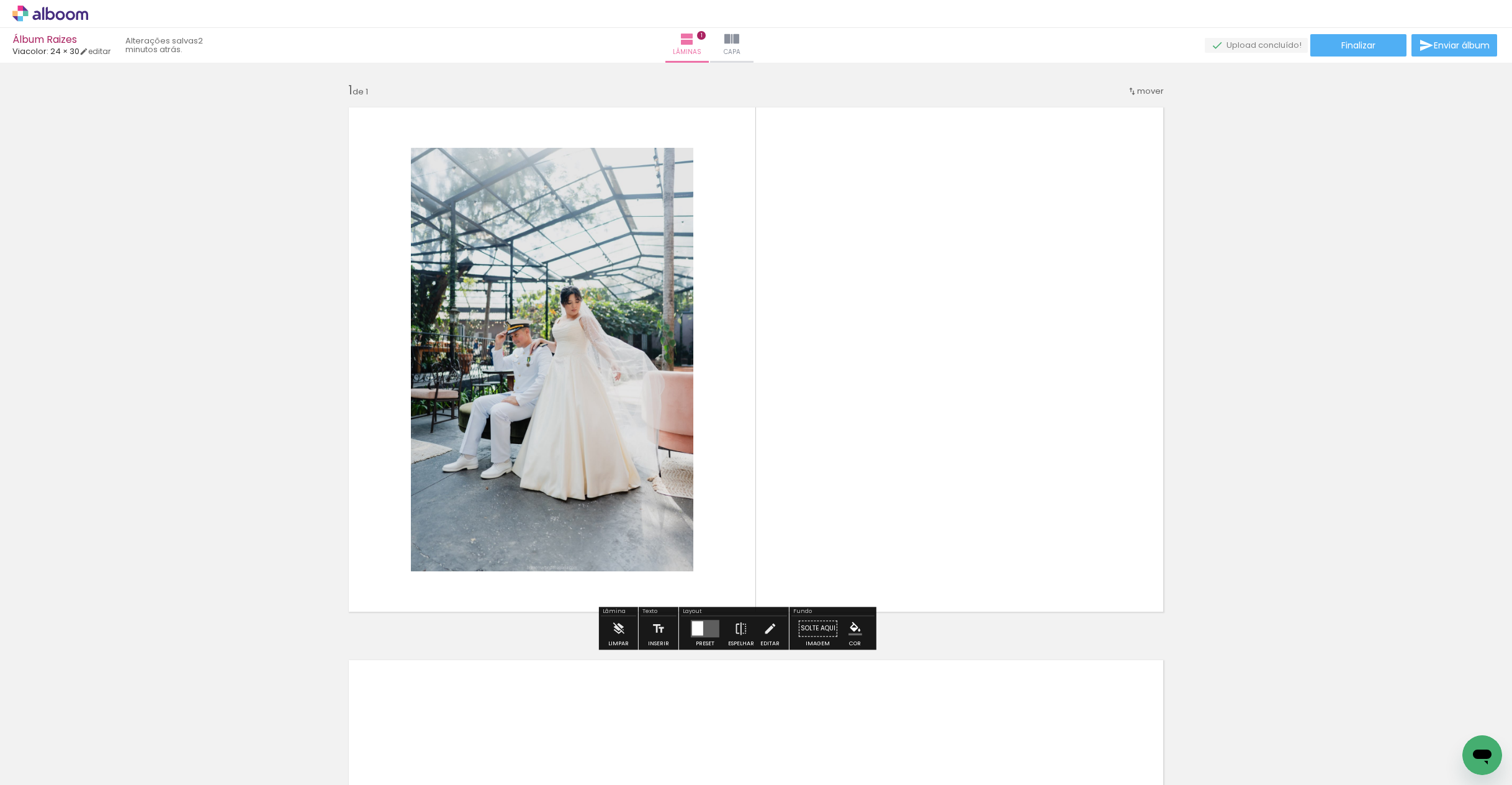
click at [1245, 313] on div "Inserir lâmina 1 de 1" at bounding box center [756, 620] width 1512 height 1107
